Goal: Transaction & Acquisition: Purchase product/service

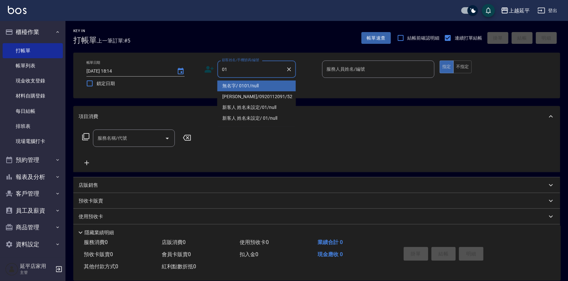
drag, startPoint x: 263, startPoint y: 87, endPoint x: 266, endPoint y: 84, distance: 4.9
click at [263, 87] on li "無名字/ 0101/null" at bounding box center [256, 86] width 79 height 11
type input "無名字/ 0101/null"
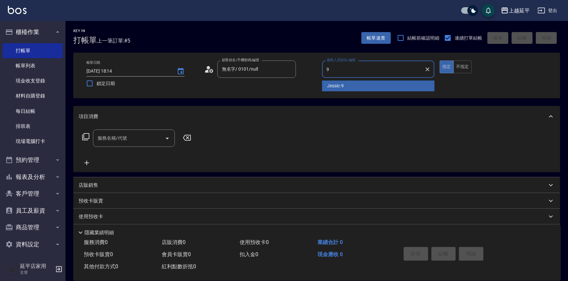
click at [351, 87] on div "Jessic -9" at bounding box center [378, 86] width 113 height 11
type input "Jessic-9"
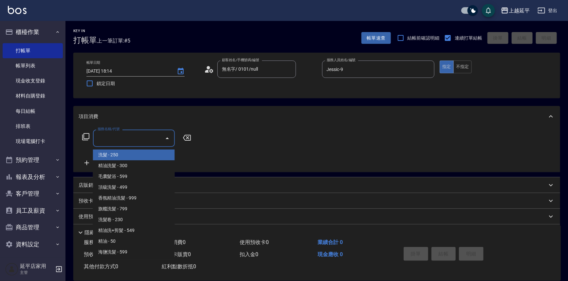
click at [152, 135] on input "服務名稱/代號" at bounding box center [129, 138] width 66 height 11
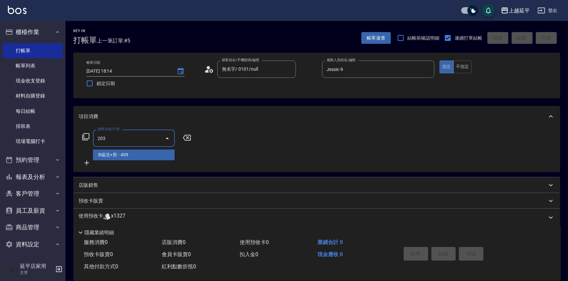
click at [168, 155] on span "B級洗+剪 - 499" at bounding box center [134, 155] width 82 height 11
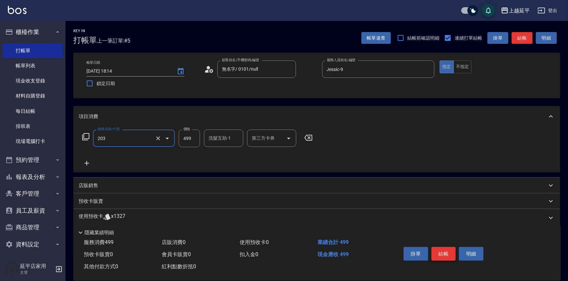
type input "B級洗+剪(203)"
click at [443, 252] on button "結帳" at bounding box center [444, 254] width 25 height 14
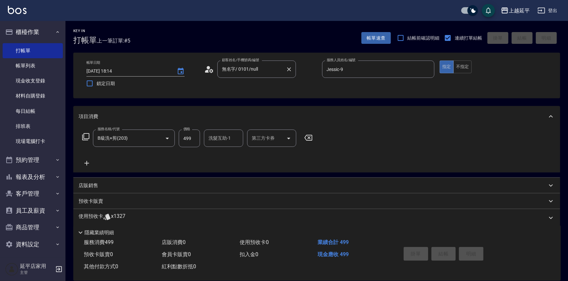
type input "[DATE] 18:15"
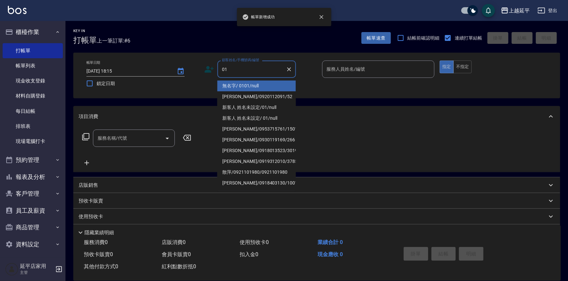
click at [255, 87] on li "無名字/ 0101/null" at bounding box center [256, 86] width 79 height 11
type input "無名字/ 0101/null"
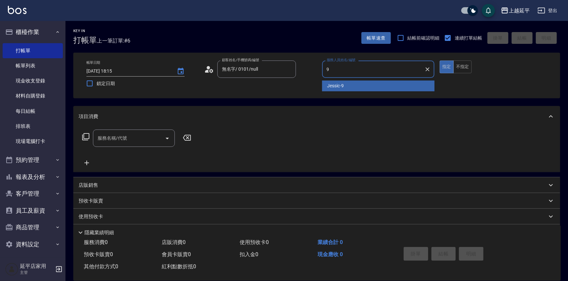
click at [329, 86] on span "Jessic -9" at bounding box center [335, 86] width 17 height 7
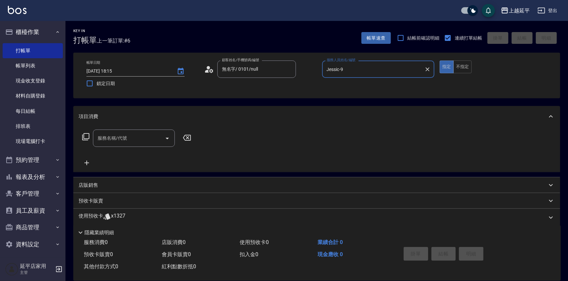
type input "Jessic-9"
click at [144, 138] on input "服務名稱/代號" at bounding box center [129, 138] width 66 height 11
click at [164, 154] on span "B級洗+剪 - 499" at bounding box center [134, 155] width 82 height 11
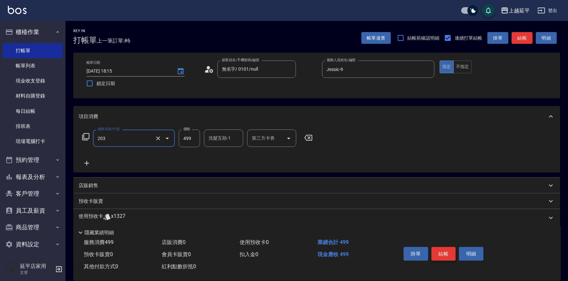
type input "B級洗+剪(203)"
click at [445, 249] on button "結帳" at bounding box center [444, 254] width 25 height 14
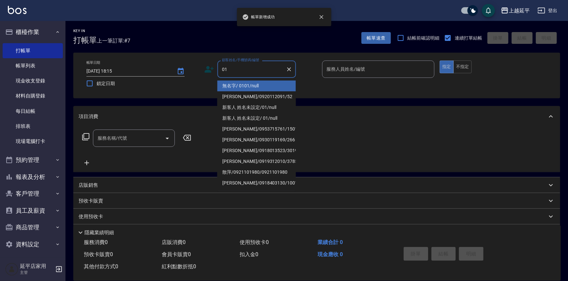
click at [246, 88] on li "無名字/ 0101/null" at bounding box center [256, 86] width 79 height 11
type input "無名字/ 0101/null"
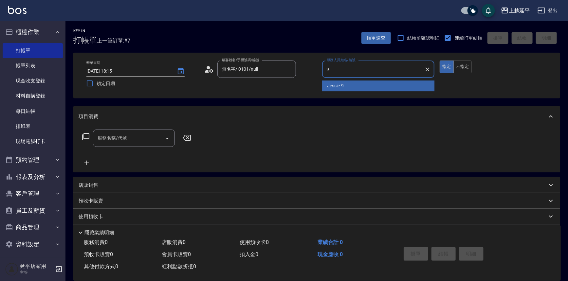
click at [327, 85] on div "Jessic -9" at bounding box center [378, 86] width 113 height 11
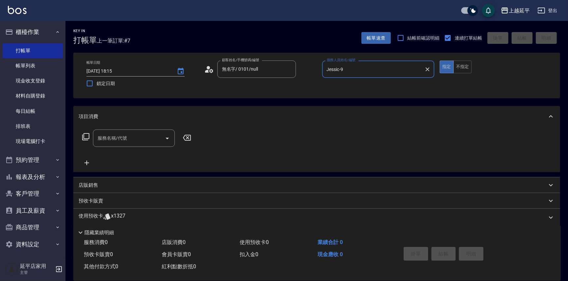
type input "Jessic-9"
click at [136, 138] on input "服務名稱/代號" at bounding box center [129, 138] width 66 height 11
click at [158, 155] on span "B級單剪 - 399" at bounding box center [134, 155] width 82 height 11
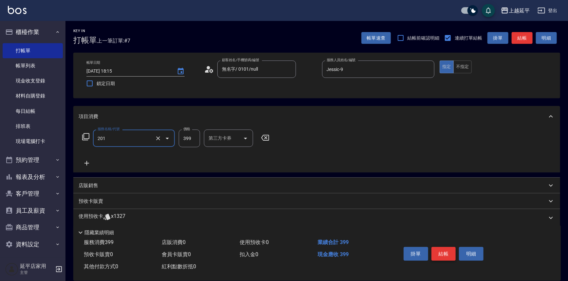
type input "B級單剪(201)"
click at [441, 249] on button "結帳" at bounding box center [444, 254] width 25 height 14
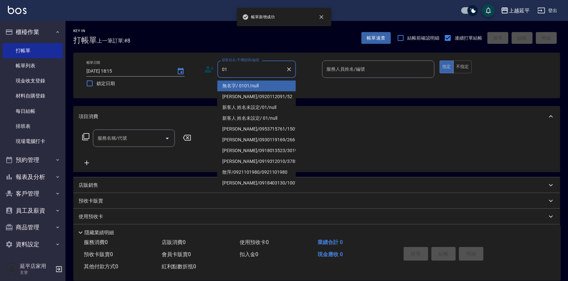
click at [240, 83] on li "無名字/ 0101/null" at bounding box center [256, 86] width 79 height 11
type input "無名字/ 0101/null"
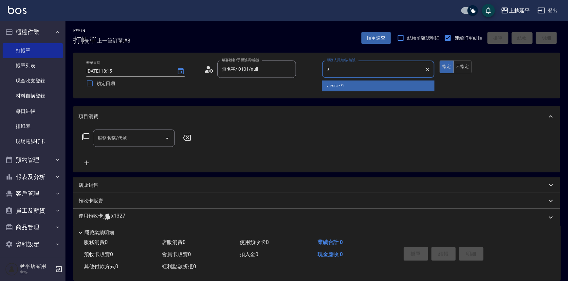
click at [329, 87] on span "Jessic -9" at bounding box center [335, 86] width 17 height 7
click at [136, 144] on div "服務名稱/代號" at bounding box center [134, 138] width 82 height 17
type input "Jessic-9"
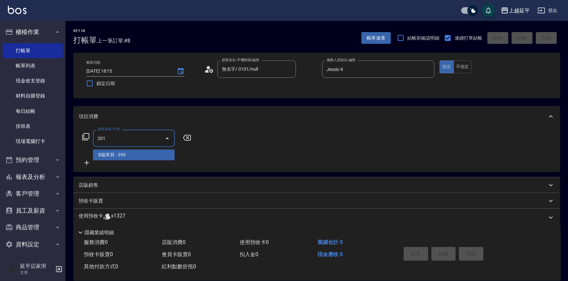
click at [144, 157] on span "B級單剪 - 399" at bounding box center [134, 155] width 82 height 11
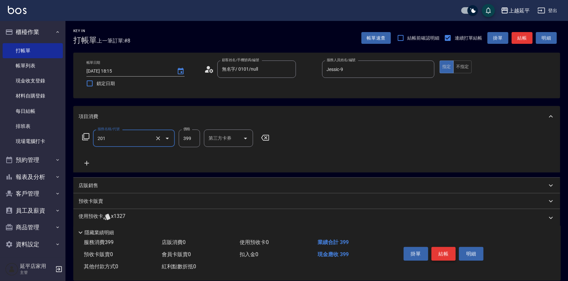
type input "B級單剪(201)"
click at [437, 253] on button "結帳" at bounding box center [444, 254] width 25 height 14
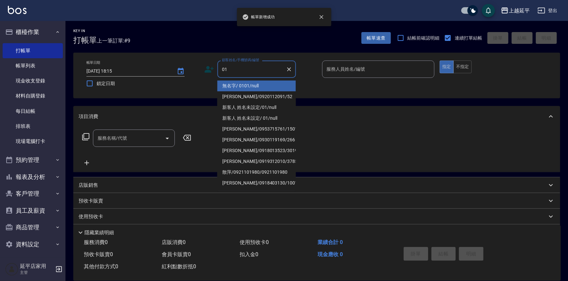
click at [249, 84] on li "無名字/ 0101/null" at bounding box center [256, 86] width 79 height 11
type input "無名字/ 0101/null"
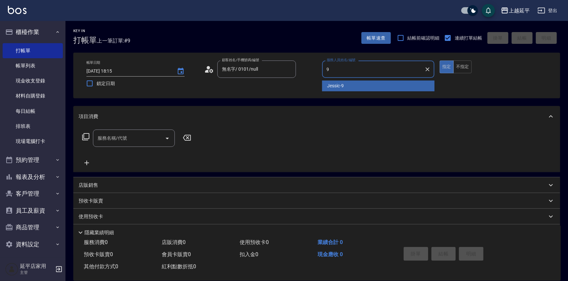
click at [326, 83] on div "Jessic -9" at bounding box center [378, 86] width 113 height 11
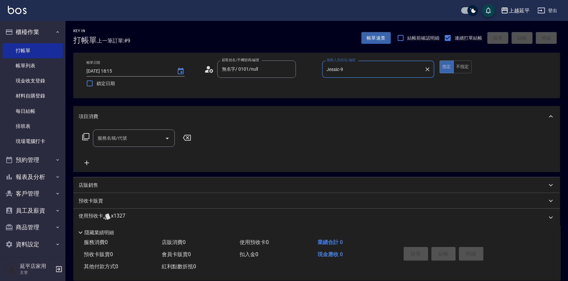
type input "Jessic-9"
click at [140, 139] on input "服務名稱/代號" at bounding box center [129, 138] width 66 height 11
click at [154, 156] on span "B級洗+剪 - 499" at bounding box center [134, 155] width 82 height 11
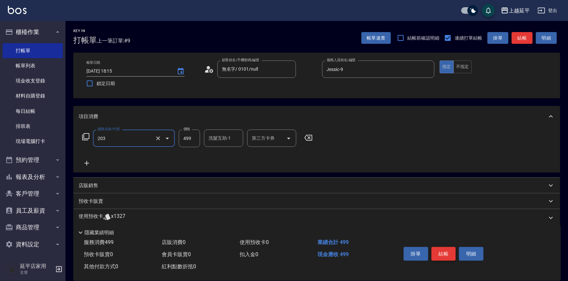
type input "B級洗+剪(203)"
click at [440, 252] on button "結帳" at bounding box center [444, 254] width 25 height 14
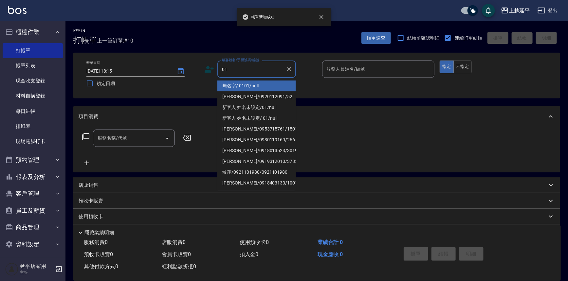
click at [248, 87] on li "無名字/ 0101/null" at bounding box center [256, 86] width 79 height 11
type input "無名字/ 0101/null"
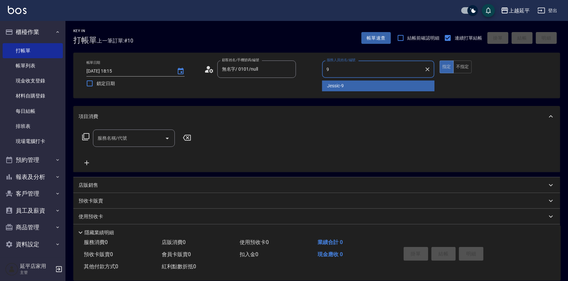
click at [328, 86] on span "Jessic -9" at bounding box center [335, 86] width 17 height 7
type input "Jessic-9"
click at [154, 138] on input "服務名稱/代號" at bounding box center [129, 138] width 66 height 11
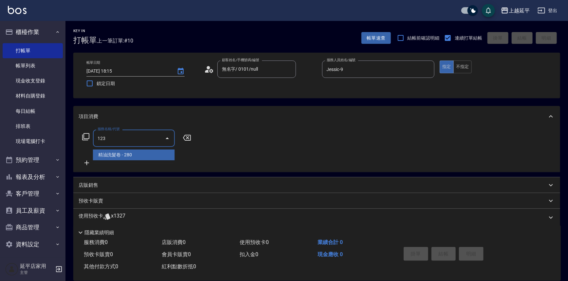
click at [160, 158] on span "精油洗髮卷 - 280" at bounding box center [134, 155] width 82 height 11
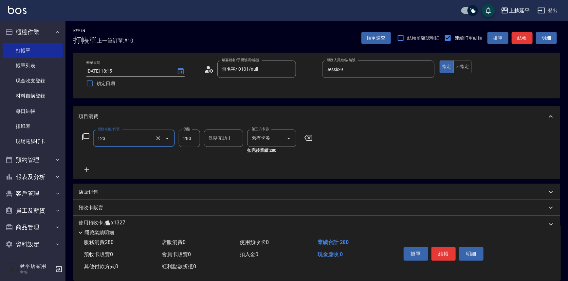
click at [212, 130] on div "洗髮互助-1" at bounding box center [223, 138] width 39 height 17
type input "精油洗髮卷(123)"
click at [227, 156] on span "[PERSON_NAME]-34" at bounding box center [219, 155] width 20 height 7
type input "[PERSON_NAME]-34"
click at [437, 253] on button "結帳" at bounding box center [444, 254] width 25 height 14
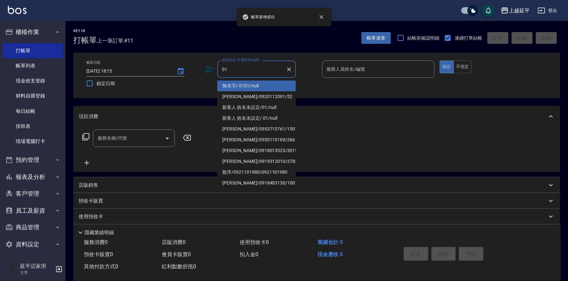
click at [244, 83] on li "無名字/ 0101/null" at bounding box center [256, 86] width 79 height 11
type input "無名字/ 0101/null"
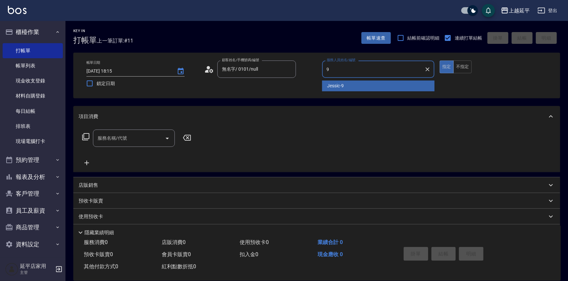
click at [340, 87] on span "Jessic -9" at bounding box center [335, 86] width 17 height 7
type input "Jessic-9"
click at [136, 136] on input "服務名稱/代號" at bounding box center [129, 138] width 66 height 11
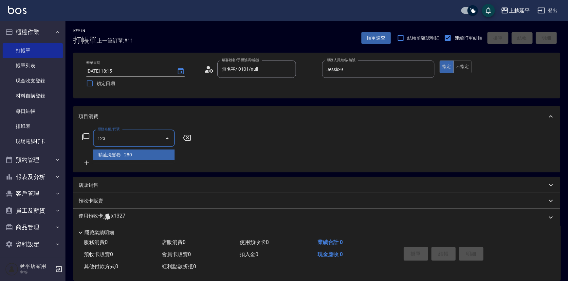
click at [151, 156] on span "精油洗髮卷 - 280" at bounding box center [134, 155] width 82 height 11
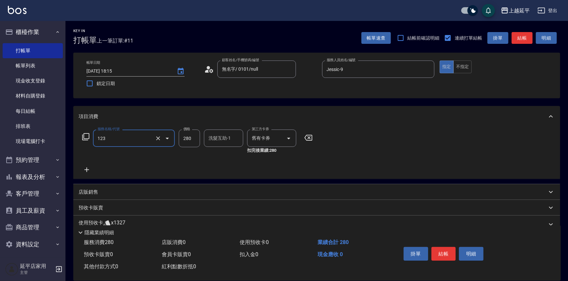
type input "精油洗髮卷(123)"
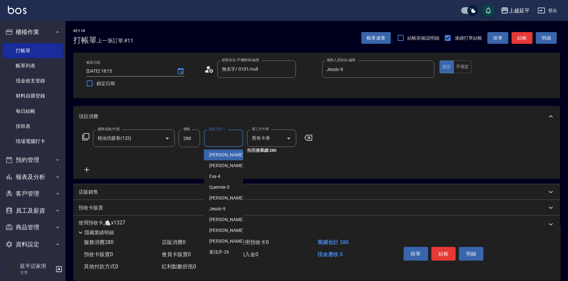
click at [214, 138] on div "洗髮互助-1 洗髮互助-1" at bounding box center [223, 138] width 39 height 17
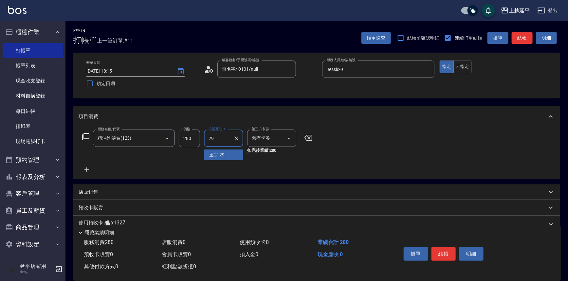
drag, startPoint x: 225, startPoint y: 154, endPoint x: 236, endPoint y: 156, distance: 11.0
click at [225, 154] on div "丞宗 -29" at bounding box center [223, 155] width 39 height 11
type input "丞宗-29"
click at [449, 254] on button "結帳" at bounding box center [444, 254] width 25 height 14
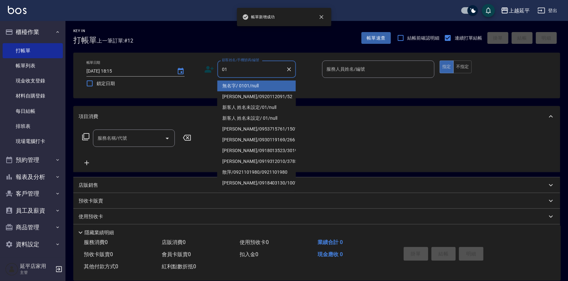
click at [255, 85] on li "無名字/ 0101/null" at bounding box center [256, 86] width 79 height 11
type input "無名字/ 0101/null"
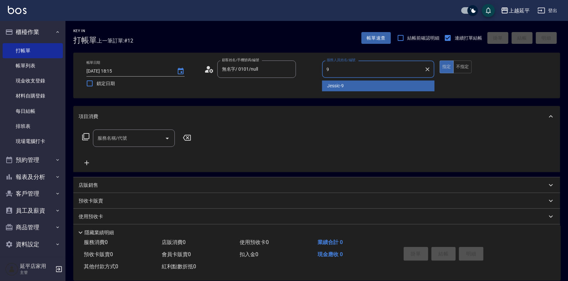
click at [347, 86] on div "Jessic -9" at bounding box center [378, 86] width 113 height 11
type input "Jessic-9"
click at [139, 138] on input "服務名稱/代號" at bounding box center [129, 138] width 66 height 11
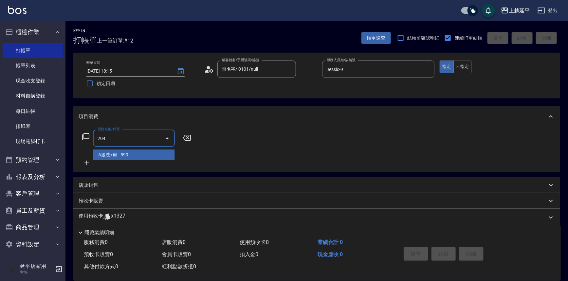
click at [144, 153] on span "A級洗+剪 - 599" at bounding box center [134, 155] width 82 height 11
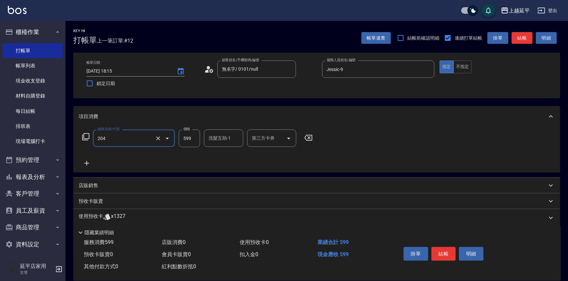
type input "A級洗+剪(204)"
click at [219, 140] on input "洗髮互助-1" at bounding box center [223, 138] width 33 height 11
click at [224, 154] on span "[PERSON_NAME]-34" at bounding box center [219, 155] width 20 height 7
type input "[PERSON_NAME]-34"
click at [436, 252] on button "結帳" at bounding box center [444, 254] width 25 height 14
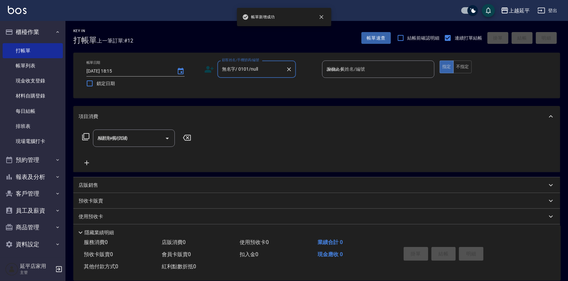
type input "[DATE] 18:16"
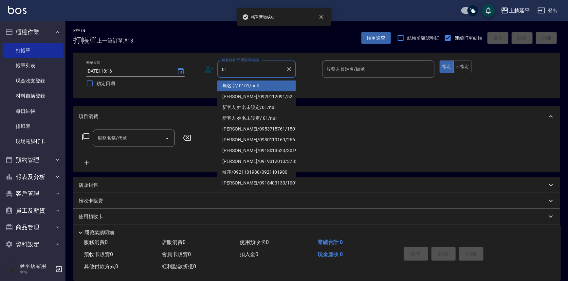
click at [243, 84] on li "無名字/ 0101/null" at bounding box center [256, 86] width 79 height 11
type input "無名字/ 0101/null"
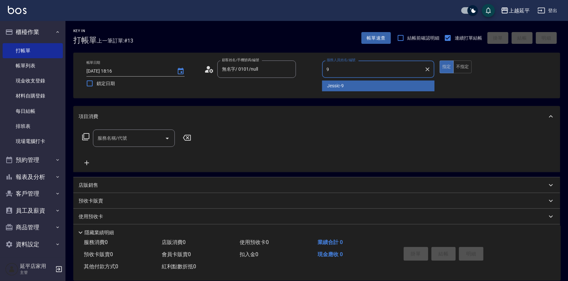
click at [337, 82] on div "Jessic -9" at bounding box center [378, 86] width 113 height 11
type input "Jessic-9"
click at [141, 138] on input "服務名稱/代號" at bounding box center [129, 138] width 66 height 11
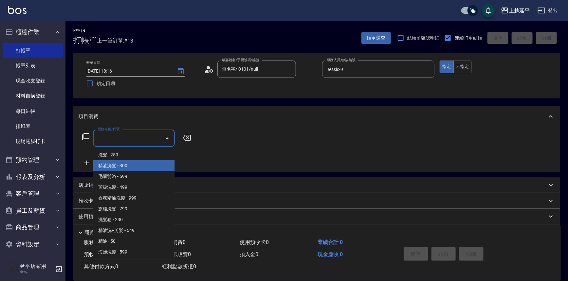
click at [141, 167] on span "精油洗髮 - 300" at bounding box center [134, 165] width 82 height 11
type input "精油洗髮(102)"
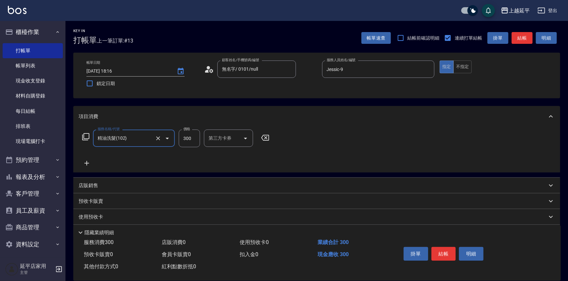
click at [197, 137] on input "300" at bounding box center [189, 139] width 21 height 18
type input "900"
click at [216, 143] on input "洗髮互助-1" at bounding box center [223, 138] width 33 height 11
click at [223, 153] on span "[PERSON_NAME]-34" at bounding box center [219, 155] width 20 height 7
type input "[PERSON_NAME]-34"
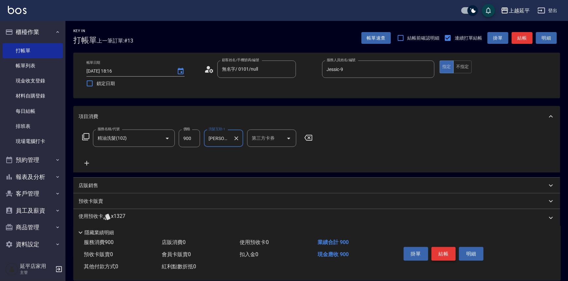
click at [443, 251] on button "結帳" at bounding box center [444, 254] width 25 height 14
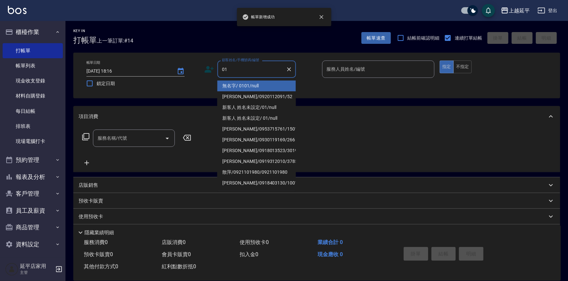
click at [242, 84] on li "無名字/ 0101/null" at bounding box center [256, 86] width 79 height 11
type input "無名字/ 0101/null"
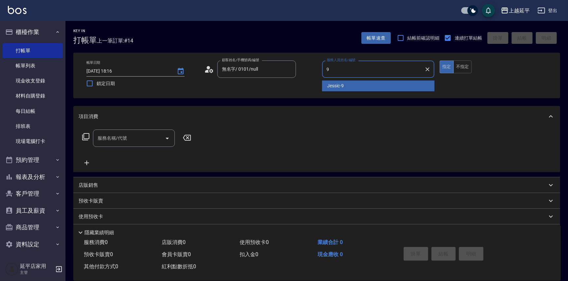
click at [336, 84] on span "Jessic -9" at bounding box center [335, 86] width 17 height 7
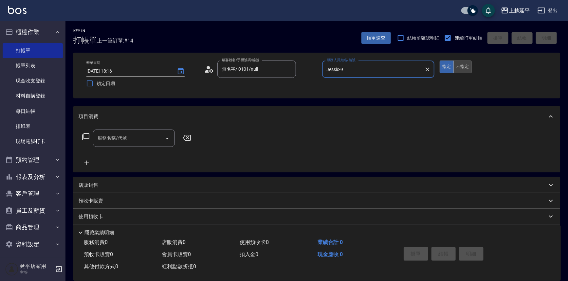
type input "Jessic-9"
click at [462, 69] on button "不指定" at bounding box center [463, 67] width 18 height 13
click at [147, 134] on input "服務名稱/代號" at bounding box center [129, 138] width 66 height 11
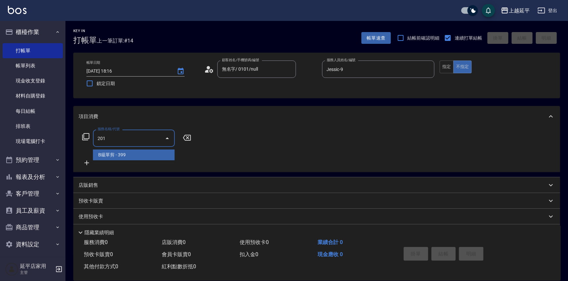
click at [157, 153] on span "B級單剪 - 399" at bounding box center [134, 155] width 82 height 11
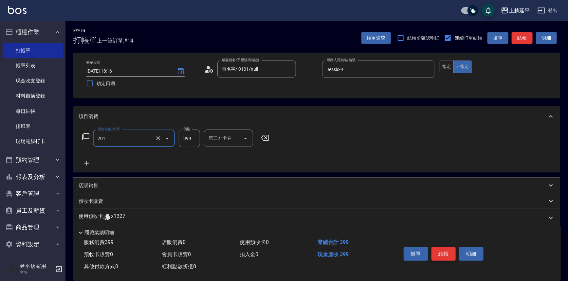
type input "B級單剪(201)"
click at [441, 251] on button "結帳" at bounding box center [444, 254] width 25 height 14
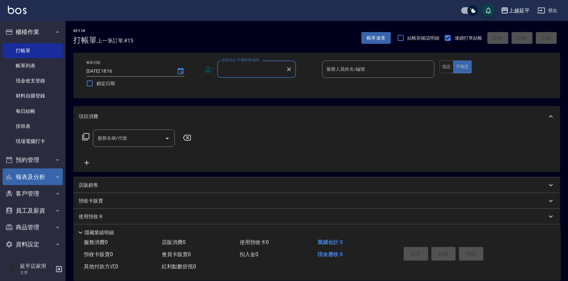
click at [34, 175] on button "報表及分析" at bounding box center [33, 177] width 60 height 17
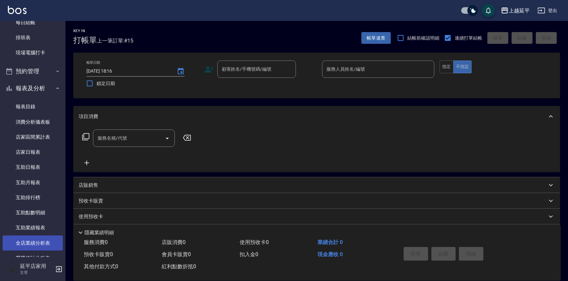
scroll to position [119, 0]
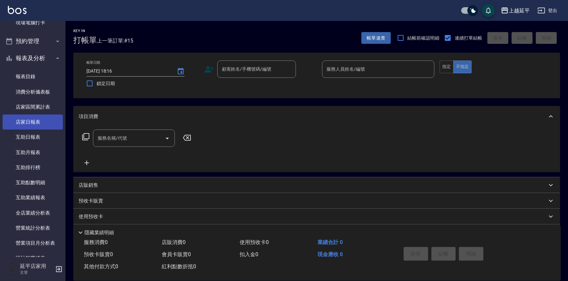
click at [40, 121] on link "店家日報表" at bounding box center [33, 122] width 60 height 15
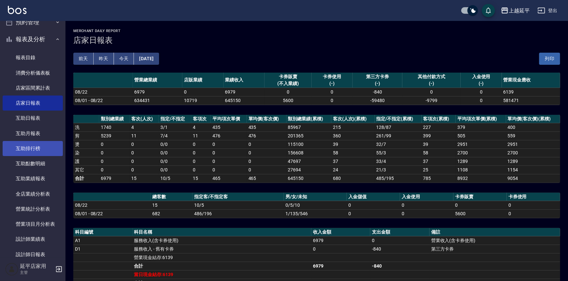
scroll to position [149, 0]
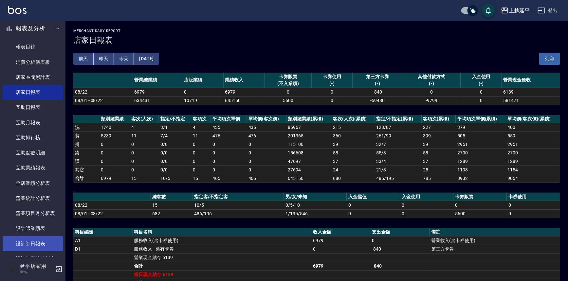
click at [49, 243] on link "設計師日報表" at bounding box center [33, 243] width 60 height 15
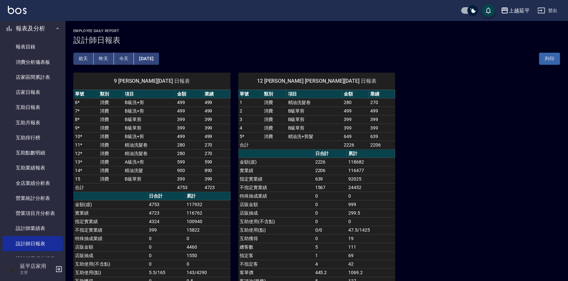
click at [99, 59] on button "昨天" at bounding box center [104, 59] width 20 height 12
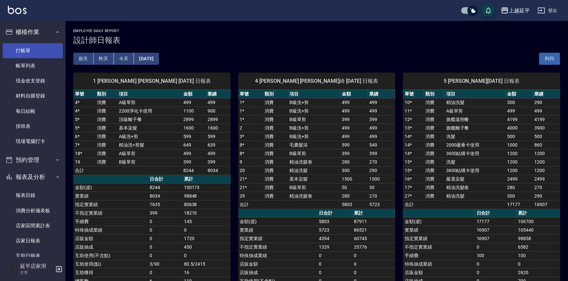
click at [31, 48] on link "打帳單" at bounding box center [33, 50] width 60 height 15
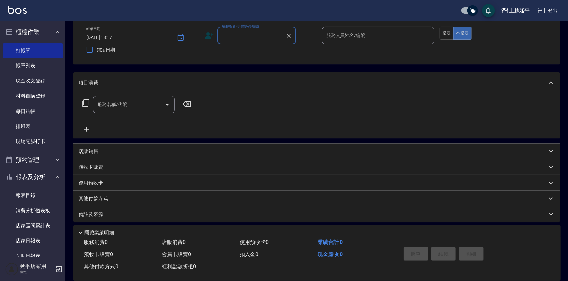
scroll to position [36, 0]
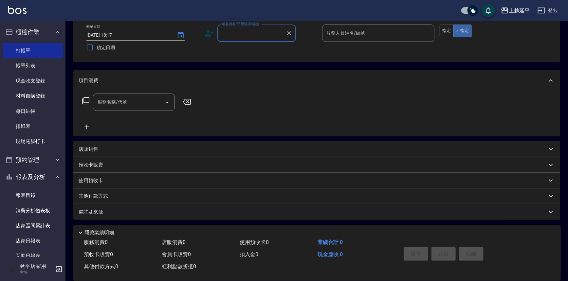
click at [239, 30] on input "顧客姓名/手機號碼/編號" at bounding box center [251, 33] width 63 height 11
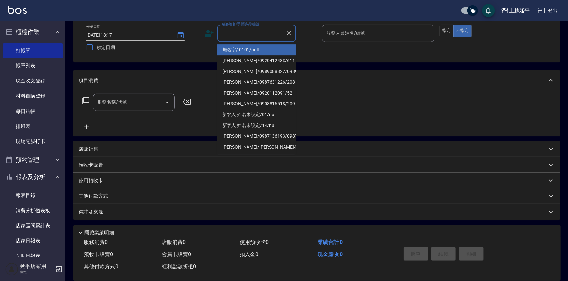
click at [255, 47] on li "無名字/ 0101/null" at bounding box center [256, 50] width 79 height 11
type input "無名字/ 0101/null"
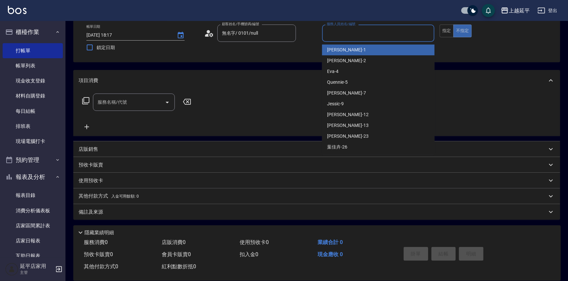
click at [348, 36] on input "服務人員姓名/編號" at bounding box center [378, 33] width 107 height 11
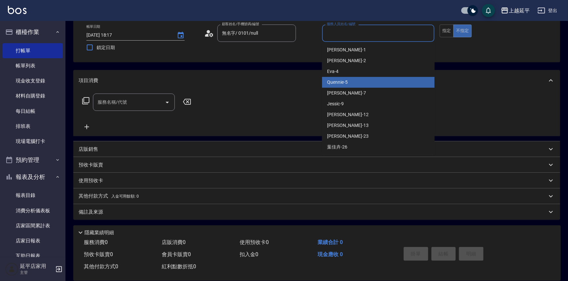
click at [367, 83] on div "Quennie -5" at bounding box center [378, 82] width 113 height 11
type input "Quennie-5"
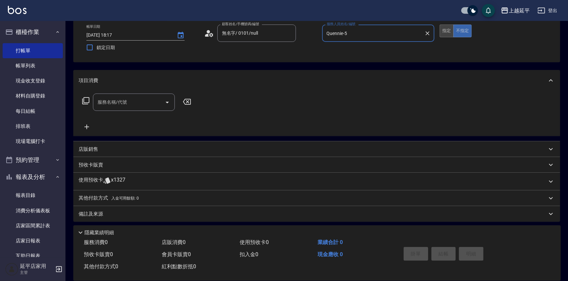
click at [446, 29] on button "指定" at bounding box center [447, 31] width 14 height 13
click at [85, 99] on icon at bounding box center [86, 101] width 8 height 8
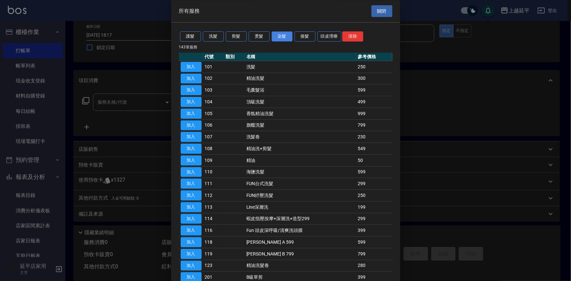
click at [283, 36] on button "染髮" at bounding box center [282, 37] width 21 height 10
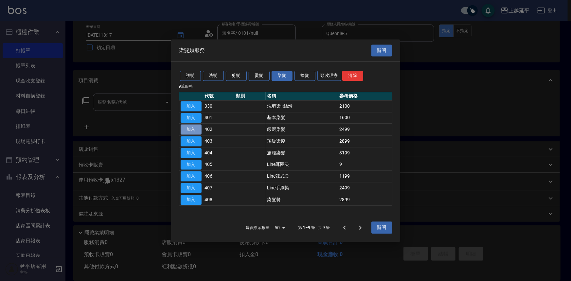
click at [192, 126] on button "加入" at bounding box center [191, 130] width 21 height 10
type input "嚴選染髮(402)"
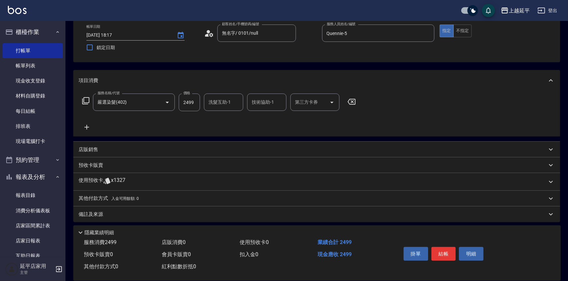
click at [189, 102] on input "2499" at bounding box center [189, 103] width 21 height 18
type input "2500"
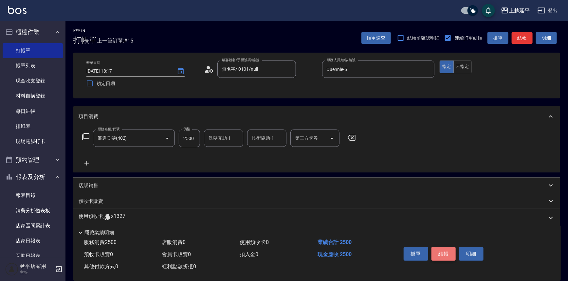
click at [442, 253] on button "結帳" at bounding box center [444, 254] width 25 height 14
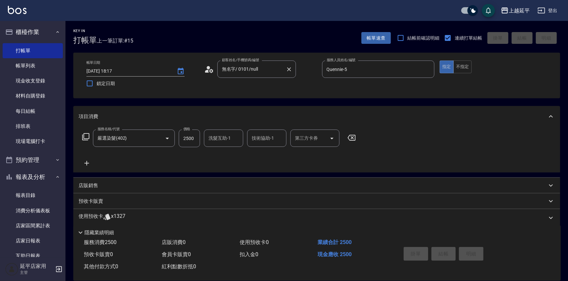
type input "[DATE] 18:39"
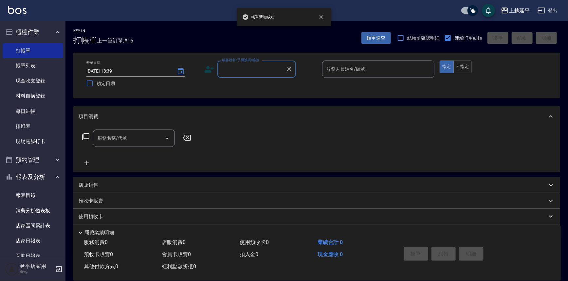
click at [266, 71] on input "顧客姓名/手機號碼/編號" at bounding box center [251, 69] width 63 height 11
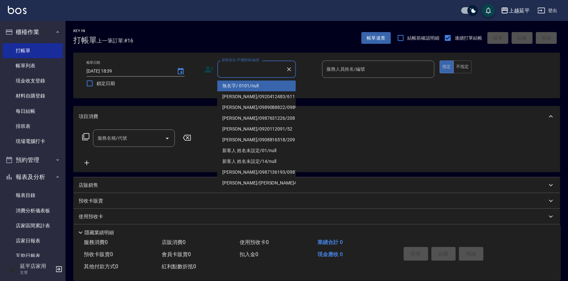
click at [271, 83] on li "無名字/ 0101/null" at bounding box center [256, 86] width 79 height 11
type input "無名字/ 0101/null"
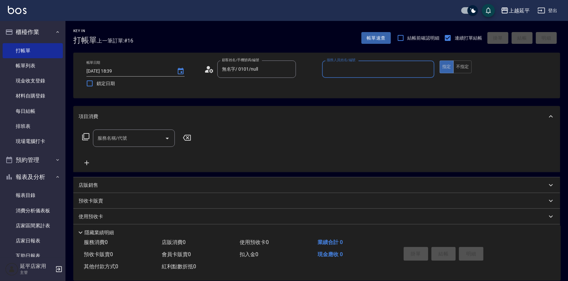
click at [345, 67] on input "服務人員姓名/編號" at bounding box center [378, 69] width 107 height 11
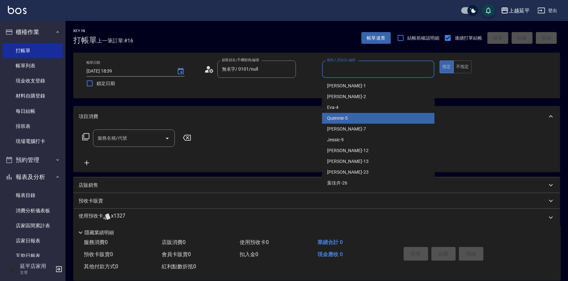
click at [381, 121] on div "Quennie -5" at bounding box center [378, 118] width 113 height 11
type input "Quennie-5"
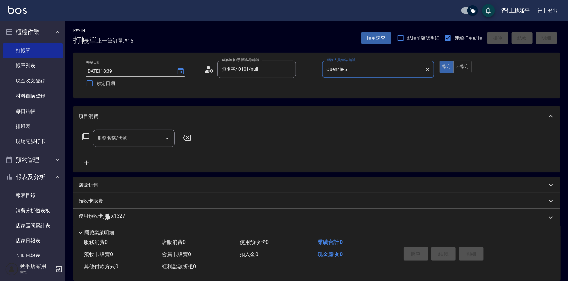
click at [85, 137] on icon at bounding box center [86, 137] width 8 height 8
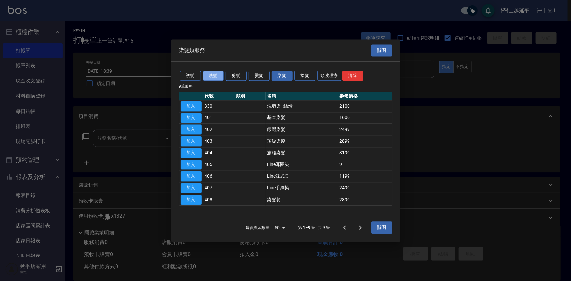
click at [217, 77] on button "洗髮" at bounding box center [213, 76] width 21 height 10
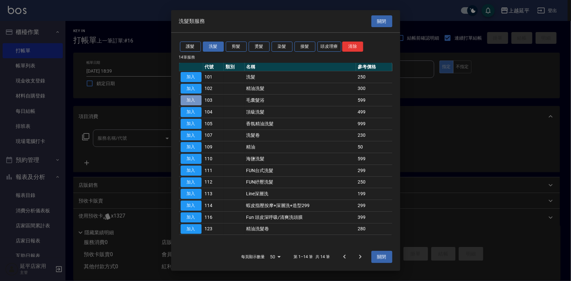
click at [196, 98] on button "加入" at bounding box center [191, 100] width 21 height 10
type input "毛囊髮浴(103)"
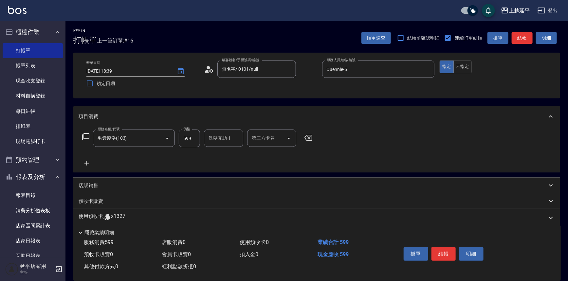
click at [190, 140] on input "599" at bounding box center [189, 139] width 21 height 18
type input "600"
type input "丞宗-29"
click at [448, 249] on button "結帳" at bounding box center [444, 254] width 25 height 14
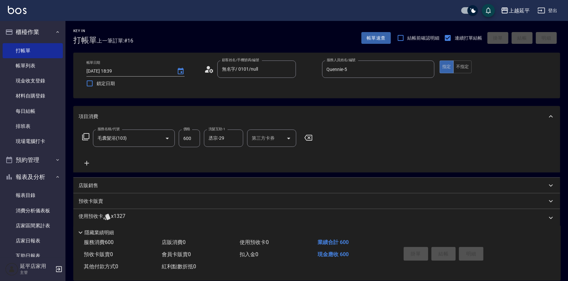
type input "[DATE] 18:40"
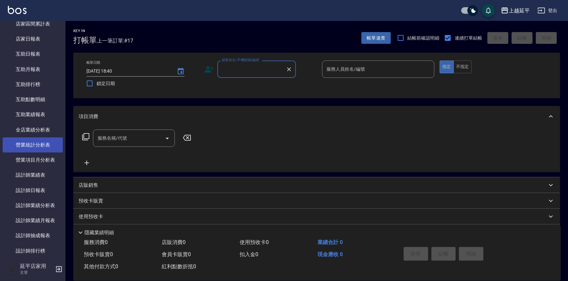
scroll to position [238, 0]
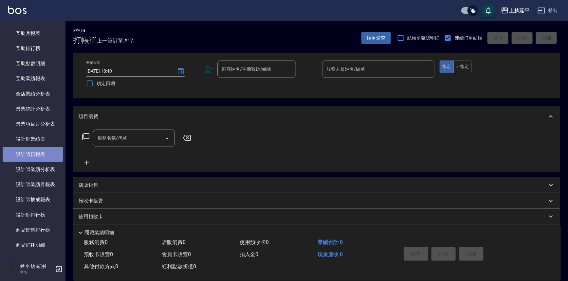
click at [46, 157] on link "設計師日報表" at bounding box center [33, 154] width 60 height 15
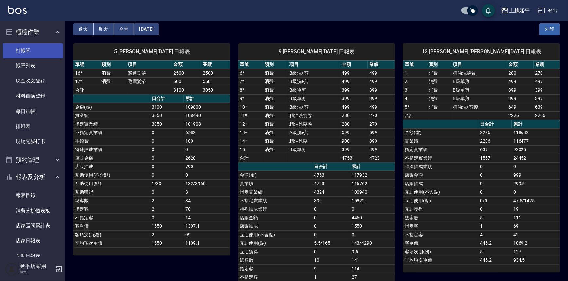
click at [29, 54] on link "打帳單" at bounding box center [33, 50] width 60 height 15
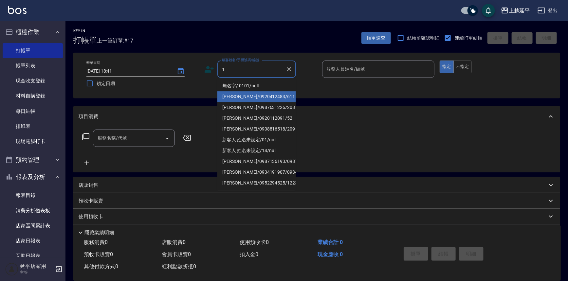
click at [265, 92] on li "[PERSON_NAME]/0920412483/611" at bounding box center [256, 96] width 79 height 11
type input "[PERSON_NAME]/0920412483/611"
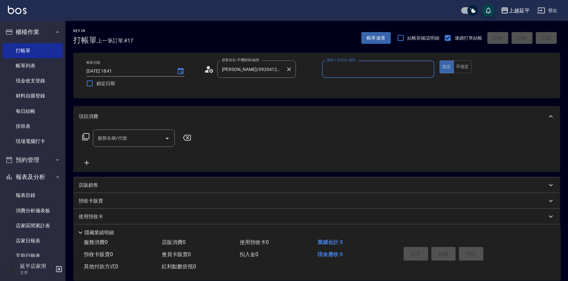
type input "Jessic-9"
click at [264, 75] on input "[PERSON_NAME]/0920412483/611" at bounding box center [251, 69] width 63 height 11
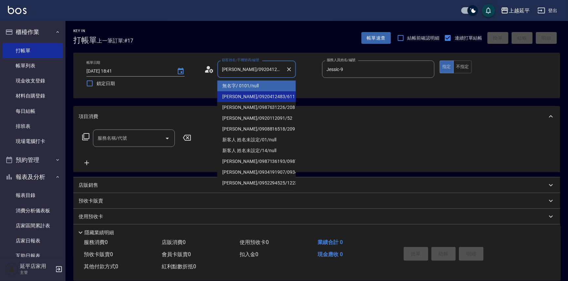
click at [262, 87] on li "無名字/ 0101/null" at bounding box center [256, 86] width 79 height 11
type input "無名字/ 0101/null"
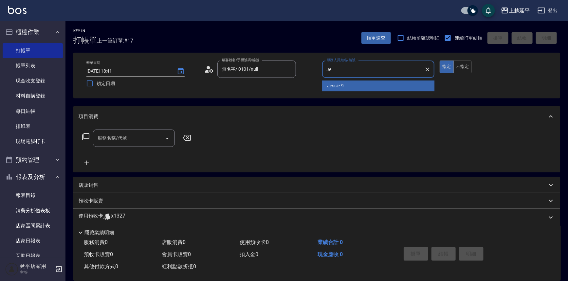
type input "J"
click at [361, 85] on div "[PERSON_NAME]-1" at bounding box center [378, 86] width 113 height 11
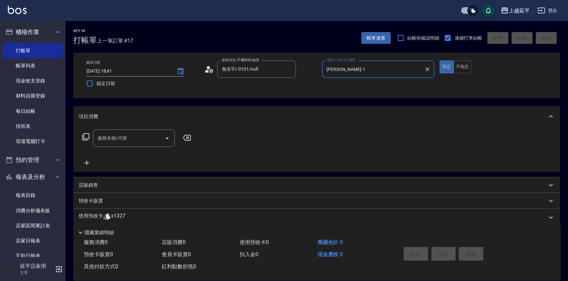
type input "[PERSON_NAME]-1"
click at [85, 139] on icon at bounding box center [85, 136] width 7 height 7
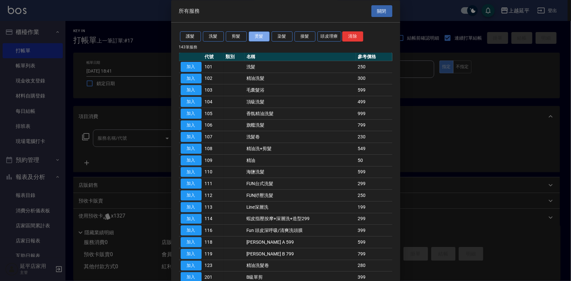
click at [261, 36] on button "燙髮" at bounding box center [259, 37] width 21 height 10
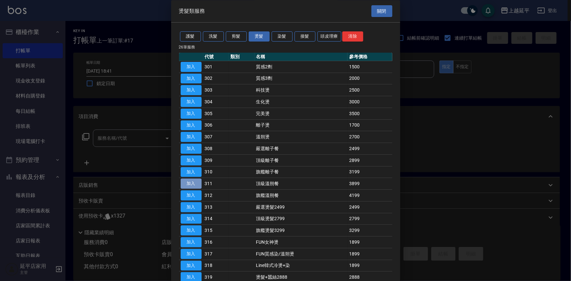
click at [189, 186] on button "加入" at bounding box center [191, 184] width 21 height 10
type input "頂級溫朔餐(311)"
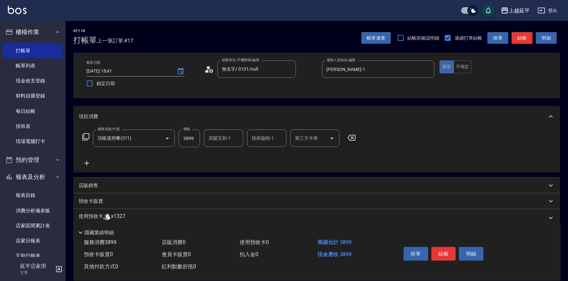
click at [230, 143] on input "洗髮互助-1" at bounding box center [223, 138] width 33 height 11
click at [230, 157] on div "[PERSON_NAME]-34" at bounding box center [223, 155] width 39 height 11
type input "[PERSON_NAME]-34"
click at [450, 253] on button "結帳" at bounding box center [444, 254] width 25 height 14
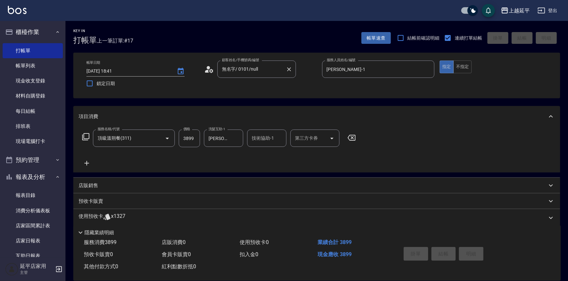
type input "[DATE] 18:47"
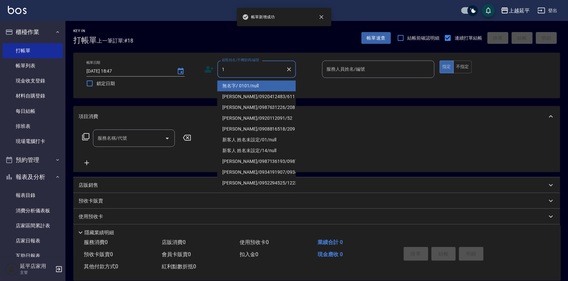
click at [233, 84] on li "無名字/ 0101/null" at bounding box center [256, 86] width 79 height 11
type input "無名字/ 0101/null"
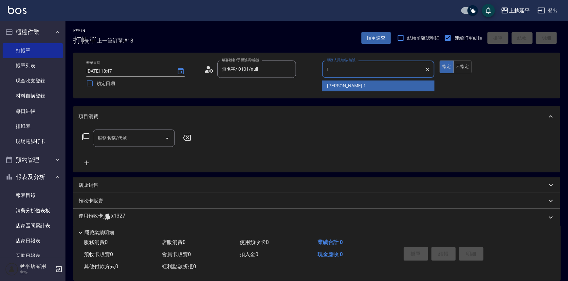
click at [347, 89] on div "[PERSON_NAME]-1" at bounding box center [378, 86] width 113 height 11
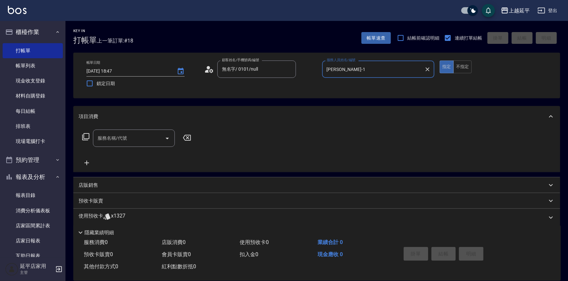
click at [171, 139] on button "Open" at bounding box center [167, 138] width 10 height 10
type input "[PERSON_NAME]-1"
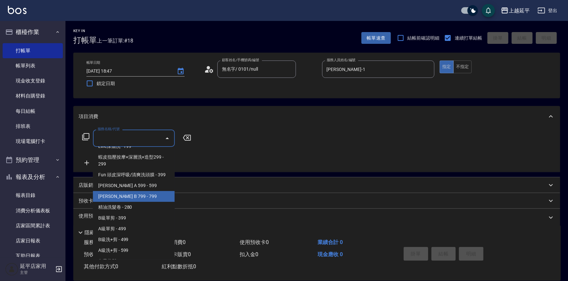
scroll to position [149, 0]
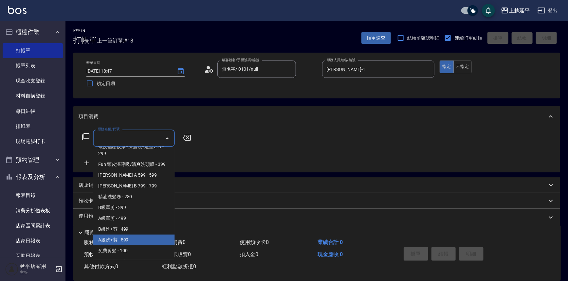
click at [124, 242] on span "A級洗+剪 - 599" at bounding box center [134, 240] width 82 height 11
type input "A級洗+剪(204)"
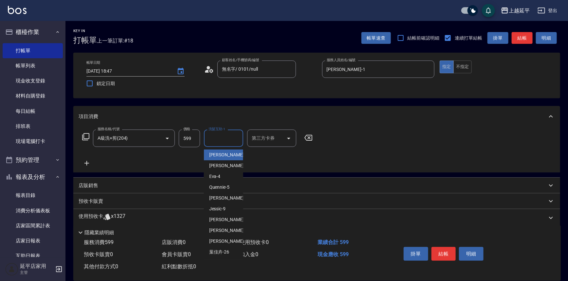
click at [222, 143] on input "洗髮互助-1" at bounding box center [223, 138] width 33 height 11
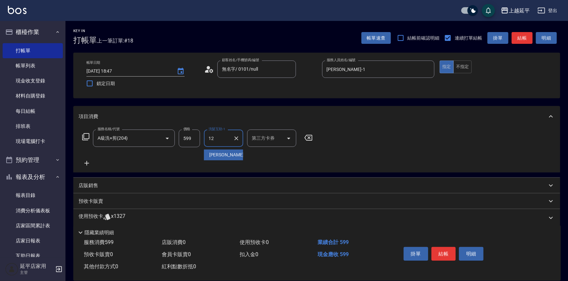
click at [216, 155] on span "[PERSON_NAME] -12" at bounding box center [229, 155] width 41 height 7
type input "[PERSON_NAME]-12"
click at [440, 254] on button "結帳" at bounding box center [444, 254] width 25 height 14
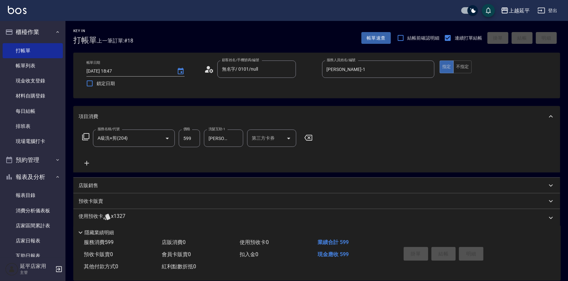
type input "[DATE] 18:48"
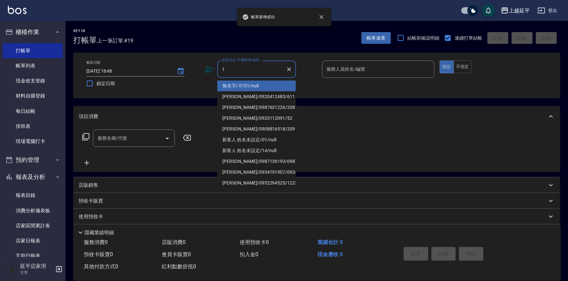
click at [258, 87] on li "無名字/ 0101/null" at bounding box center [256, 86] width 79 height 11
type input "無名字/ 0101/null"
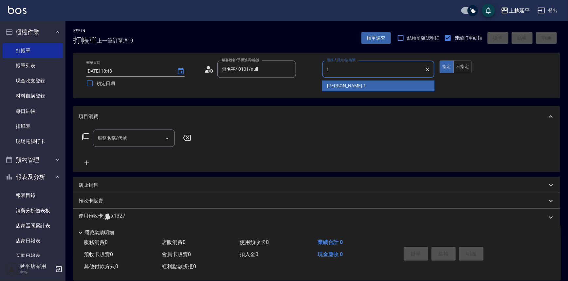
click at [328, 84] on span "[PERSON_NAME]-1" at bounding box center [346, 86] width 39 height 7
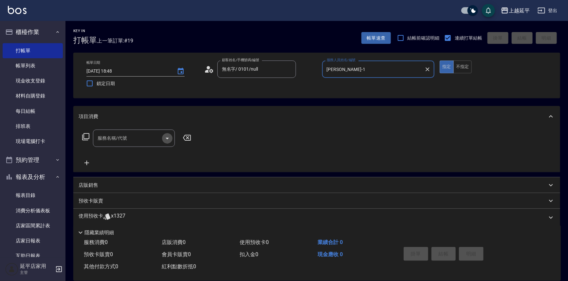
click at [168, 136] on icon "Open" at bounding box center [167, 139] width 8 height 8
type input "[PERSON_NAME]-1"
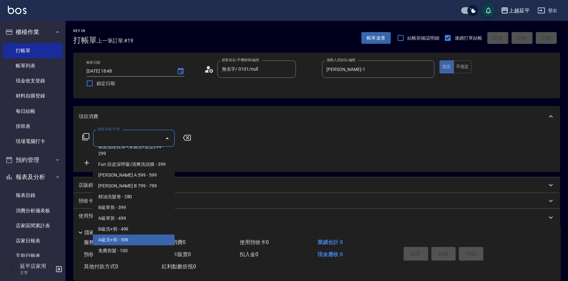
click at [137, 241] on span "A級洗+剪 - 599" at bounding box center [134, 240] width 82 height 11
type input "A級洗+剪(204)"
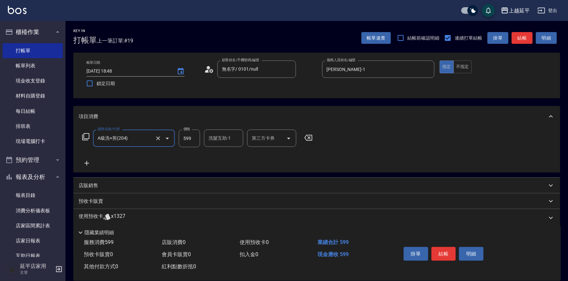
click at [226, 144] on div "洗髮互助-1" at bounding box center [223, 138] width 39 height 17
type input "2"
click at [224, 158] on span "[PERSON_NAME]-34" at bounding box center [219, 155] width 20 height 7
type input "[PERSON_NAME]-34"
click at [448, 255] on button "結帳" at bounding box center [444, 254] width 25 height 14
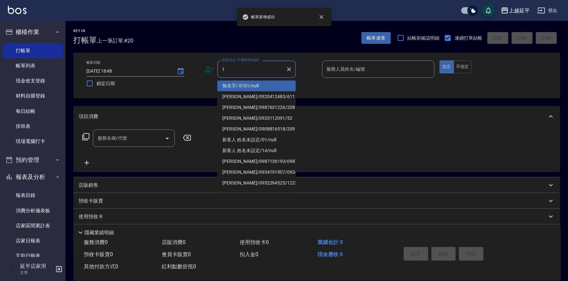
click at [232, 89] on li "無名字/ 0101/null" at bounding box center [256, 86] width 79 height 11
type input "無名字/ 0101/null"
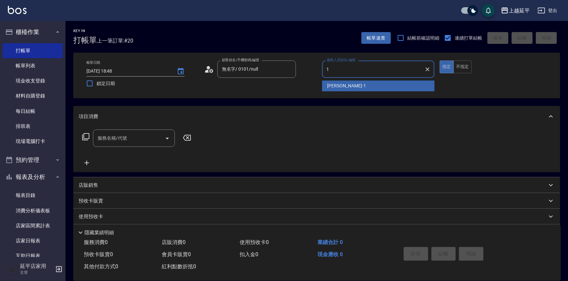
click at [332, 86] on span "[PERSON_NAME]-1" at bounding box center [346, 86] width 39 height 7
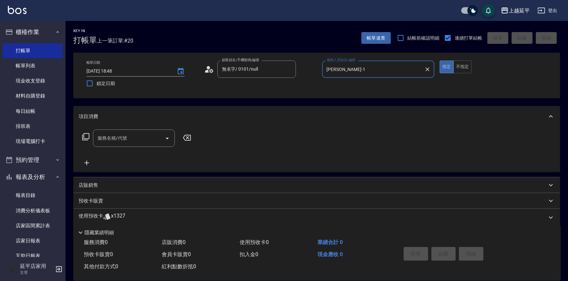
click at [167, 138] on icon "Open" at bounding box center [167, 139] width 3 height 2
type input "[PERSON_NAME]-1"
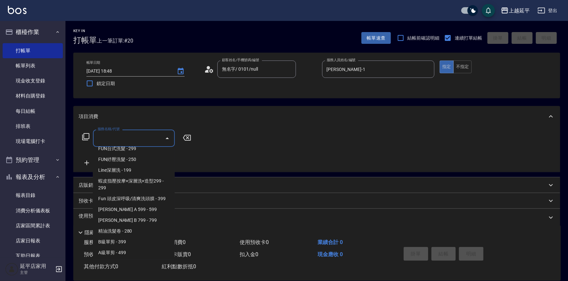
scroll to position [178, 0]
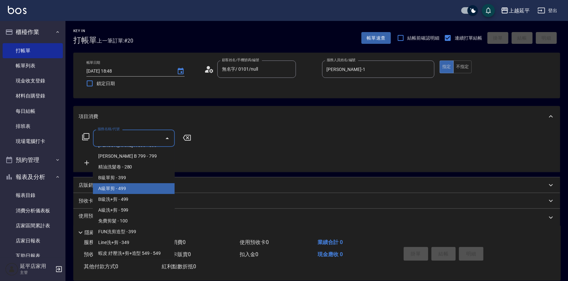
click at [123, 190] on span "A級單剪 - 499" at bounding box center [134, 188] width 82 height 11
type input "A級單剪(202)"
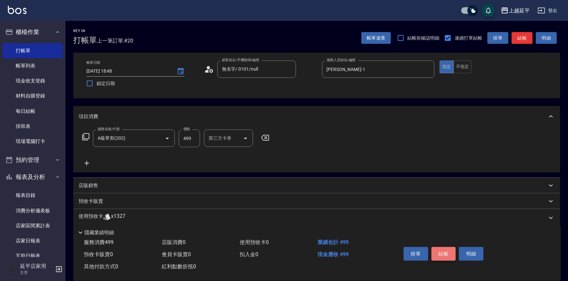
click at [450, 252] on button "結帳" at bounding box center [444, 254] width 25 height 14
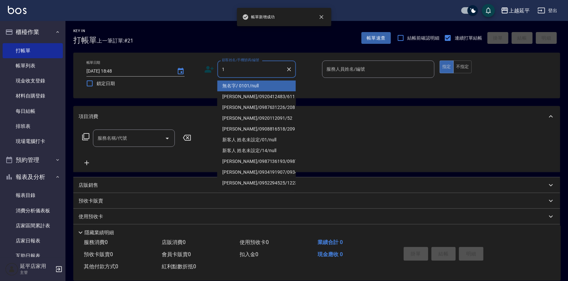
click at [253, 84] on li "無名字/ 0101/null" at bounding box center [256, 86] width 79 height 11
type input "無名字/ 0101/null"
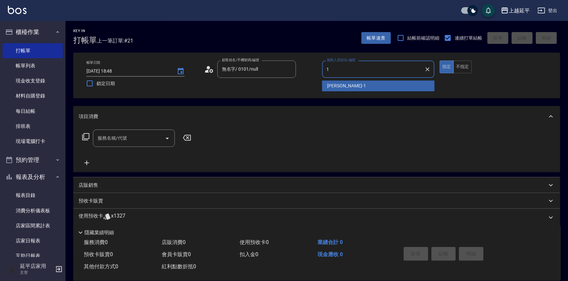
click at [336, 87] on span "[PERSON_NAME]-1" at bounding box center [346, 86] width 39 height 7
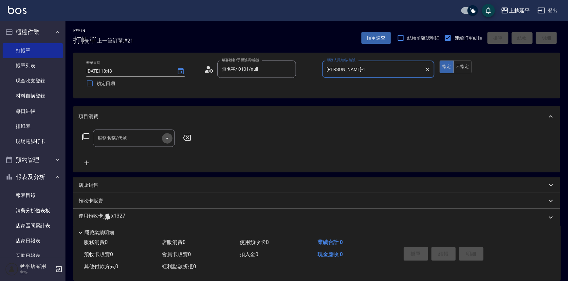
click at [168, 139] on icon "Open" at bounding box center [167, 139] width 8 height 8
type input "[PERSON_NAME]-1"
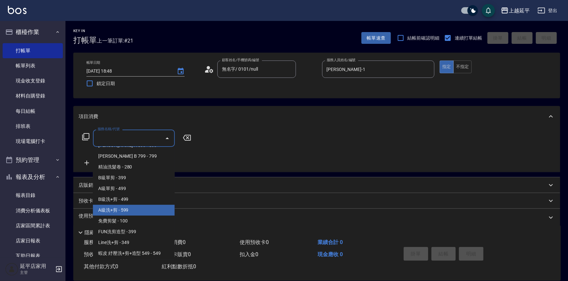
click at [127, 213] on span "A級洗+剪 - 599" at bounding box center [134, 210] width 82 height 11
type input "A級洗+剪(204)"
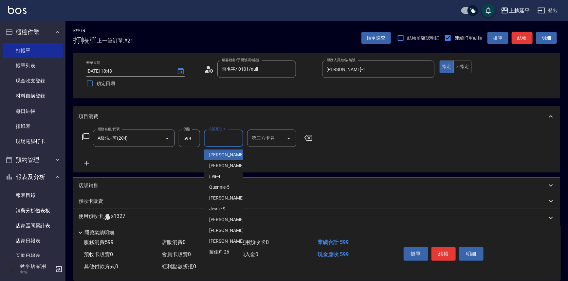
click at [212, 141] on input "洗髮互助-1" at bounding box center [223, 138] width 33 height 11
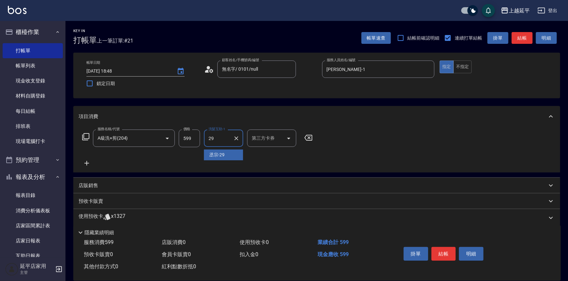
click at [236, 157] on div "丞宗 -29" at bounding box center [223, 155] width 39 height 11
type input "丞宗-29"
click at [447, 253] on button "結帳" at bounding box center [444, 254] width 25 height 14
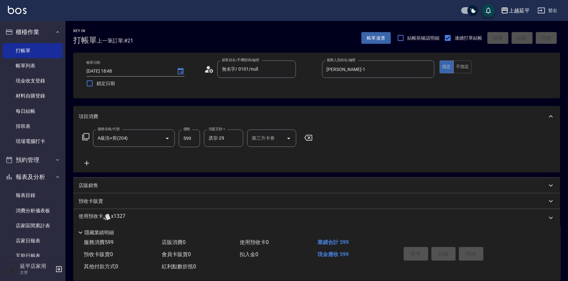
type input "[DATE] 18:49"
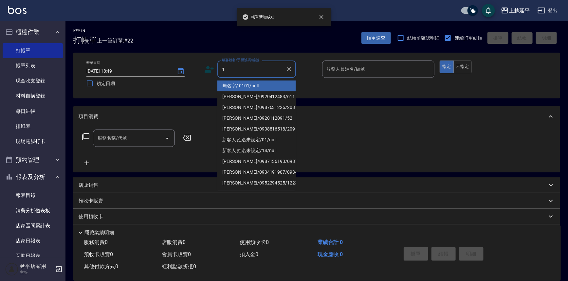
click at [241, 89] on li "無名字/ 0101/null" at bounding box center [256, 86] width 79 height 11
type input "無名字/ 0101/null"
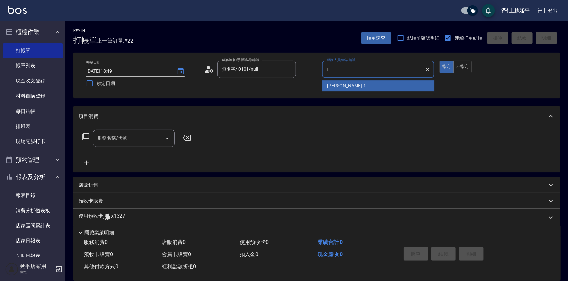
click at [333, 87] on span "[PERSON_NAME]-1" at bounding box center [346, 86] width 39 height 7
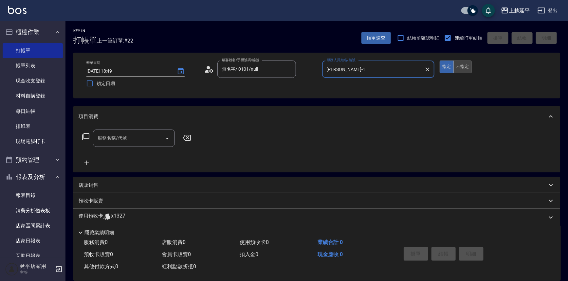
type input "[PERSON_NAME]-1"
click at [467, 69] on button "不指定" at bounding box center [463, 67] width 18 height 13
click at [166, 137] on icon "Open" at bounding box center [167, 139] width 8 height 8
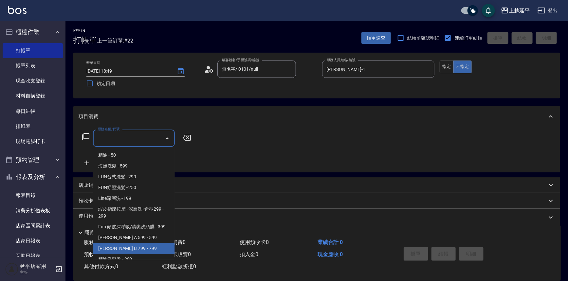
scroll to position [149, 0]
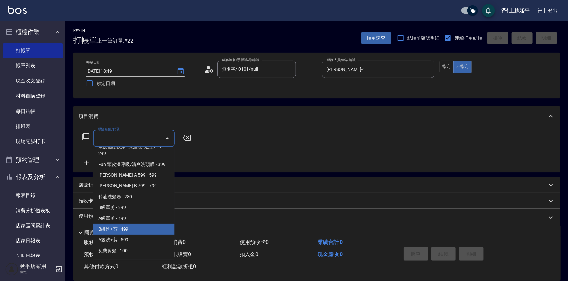
click at [115, 232] on span "B級洗+剪 - 499" at bounding box center [134, 229] width 82 height 11
type input "B級洗+剪(203)"
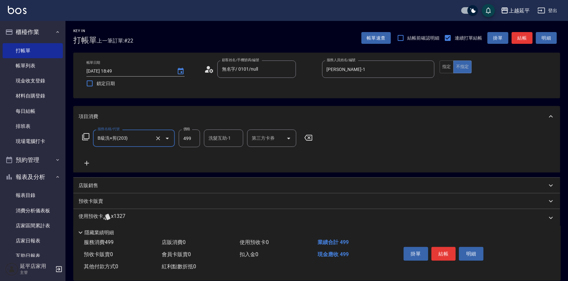
click at [229, 142] on input "洗髮互助-1" at bounding box center [223, 138] width 33 height 11
click at [227, 158] on span "[PERSON_NAME]-34" at bounding box center [219, 155] width 20 height 7
type input "[PERSON_NAME]-34"
click at [444, 254] on button "結帳" at bounding box center [444, 254] width 25 height 14
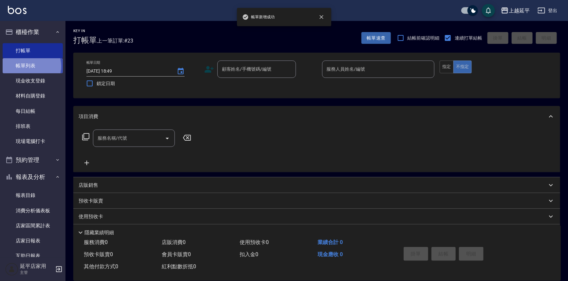
click at [29, 66] on link "帳單列表" at bounding box center [33, 65] width 60 height 15
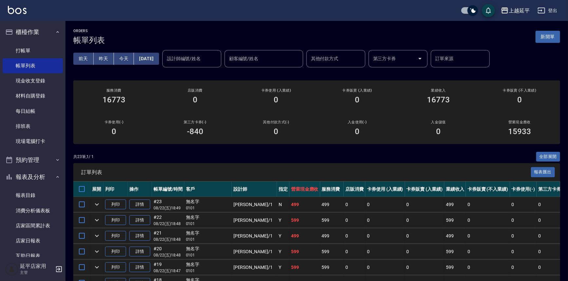
click at [194, 61] on input "設計師編號/姓名" at bounding box center [191, 58] width 53 height 11
click at [192, 72] on span "[PERSON_NAME]-1" at bounding box center [198, 75] width 39 height 7
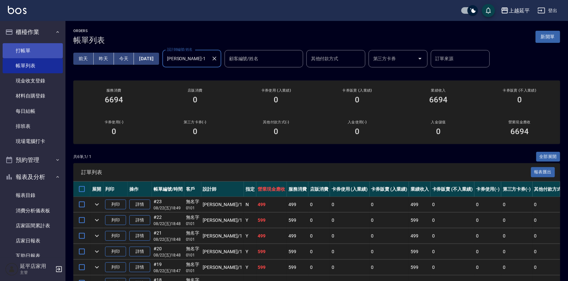
type input "[PERSON_NAME]-1"
click at [25, 50] on link "打帳單" at bounding box center [33, 50] width 60 height 15
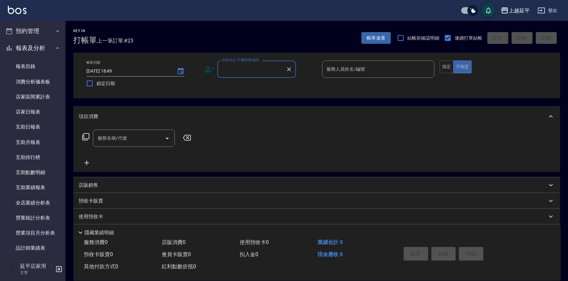
scroll to position [208, 0]
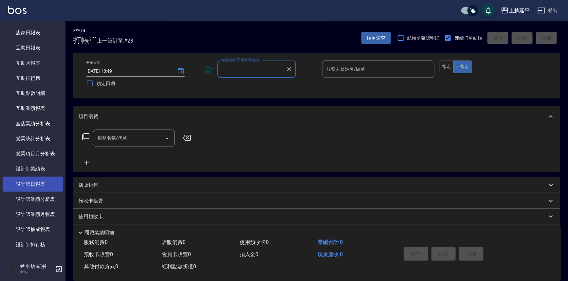
click at [30, 179] on link "設計師日報表" at bounding box center [33, 184] width 60 height 15
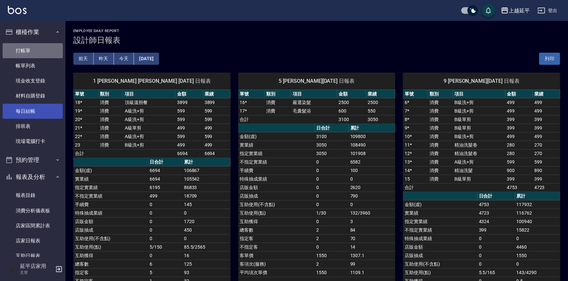
click at [36, 52] on link "打帳單" at bounding box center [33, 50] width 60 height 15
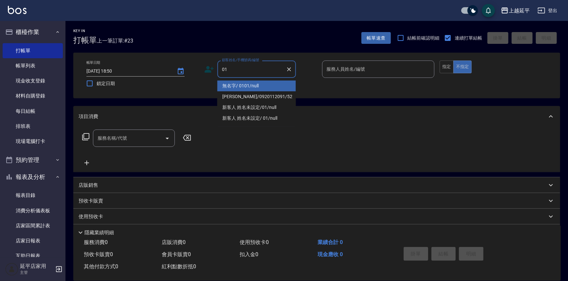
click at [244, 85] on li "無名字/ 0101/null" at bounding box center [256, 86] width 79 height 11
type input "無名字/ 0101/null"
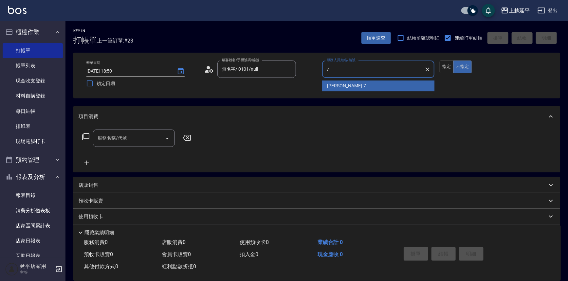
click at [362, 86] on div "[PERSON_NAME] -7" at bounding box center [378, 86] width 113 height 11
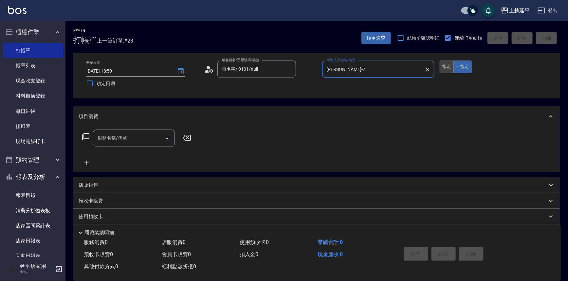
type input "[PERSON_NAME]-7"
click at [442, 69] on button "指定" at bounding box center [447, 67] width 14 height 13
click at [120, 143] on input "服務名稱/代號" at bounding box center [129, 138] width 66 height 11
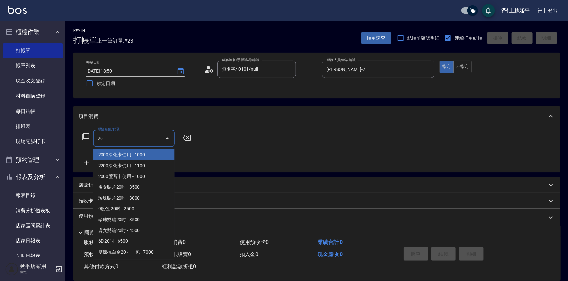
type input "202"
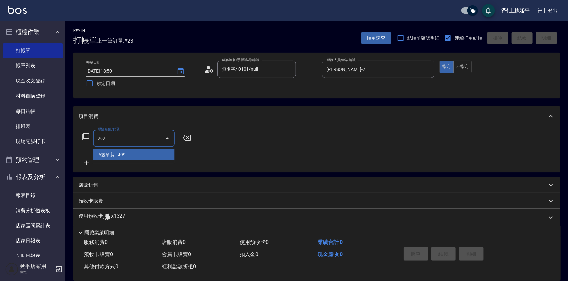
click at [118, 156] on span "A級單剪 - 499" at bounding box center [134, 155] width 82 height 11
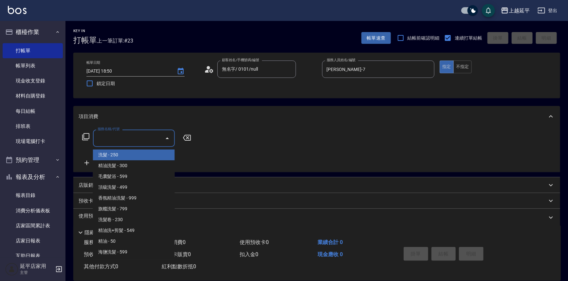
type input "3"
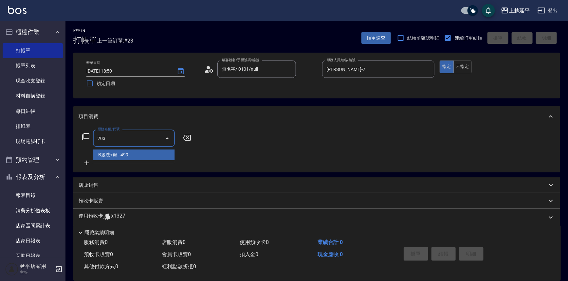
click at [147, 156] on span "B級洗+剪 - 499" at bounding box center [134, 155] width 82 height 11
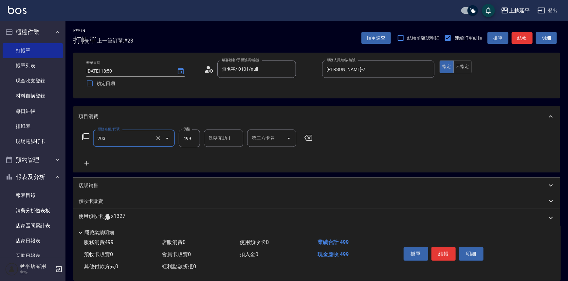
type input "B級洗+剪(203)"
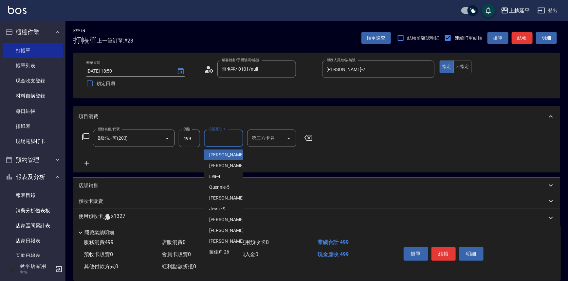
click at [227, 139] on input "洗髮互助-1" at bounding box center [223, 138] width 33 height 11
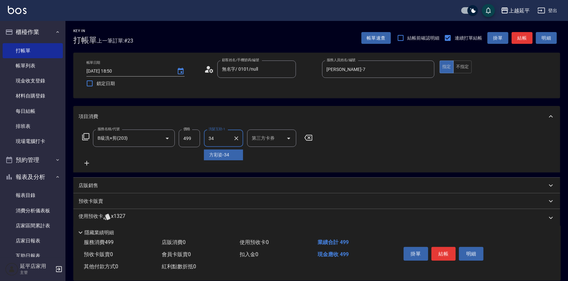
click at [224, 154] on span "[PERSON_NAME]-34" at bounding box center [219, 155] width 20 height 7
type input "[PERSON_NAME]-34"
click at [434, 251] on button "結帳" at bounding box center [444, 254] width 25 height 14
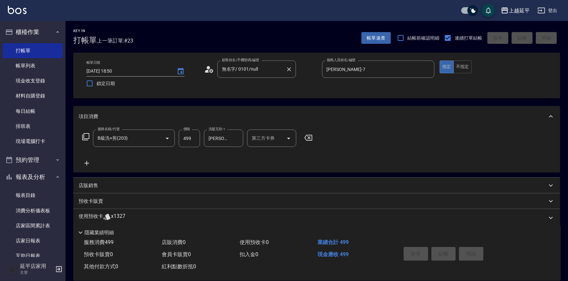
type input "[DATE] 19:03"
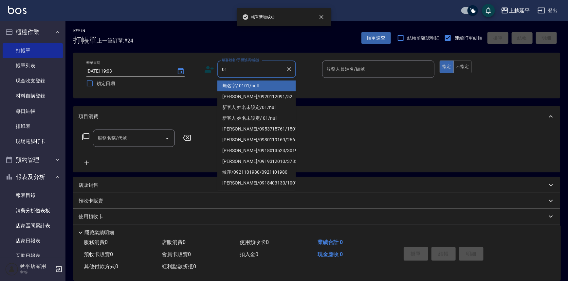
click at [244, 87] on li "無名字/ 0101/null" at bounding box center [256, 86] width 79 height 11
type input "無名字/ 0101/null"
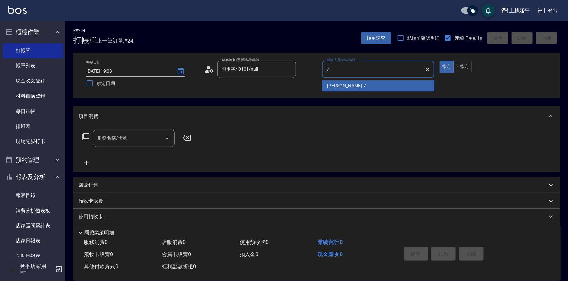
click at [327, 84] on span "[PERSON_NAME] -7" at bounding box center [346, 86] width 39 height 7
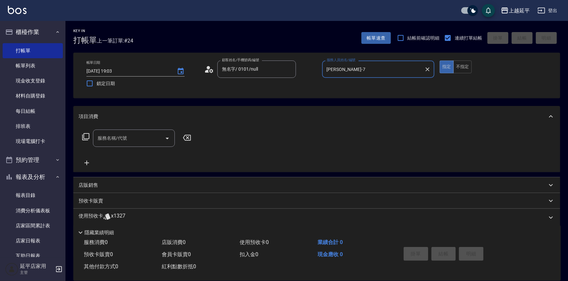
type input "[PERSON_NAME]-7"
click at [85, 138] on icon at bounding box center [86, 137] width 8 height 8
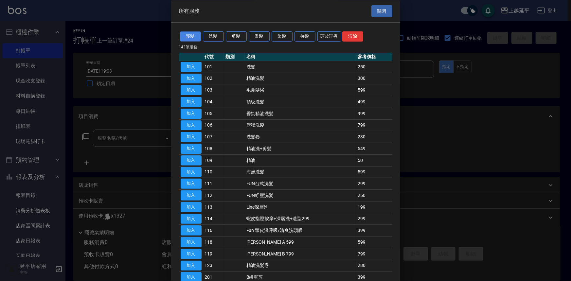
click at [194, 39] on button "護髮" at bounding box center [190, 37] width 21 height 10
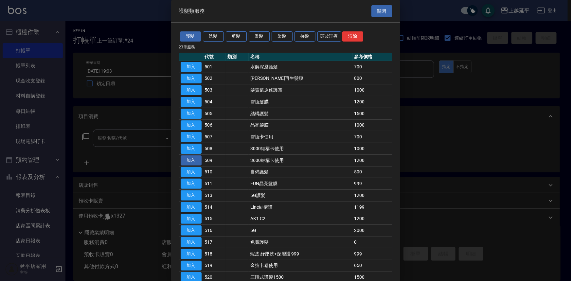
click at [193, 160] on button "加入" at bounding box center [191, 161] width 21 height 10
type input "3600結構卡使用(509)"
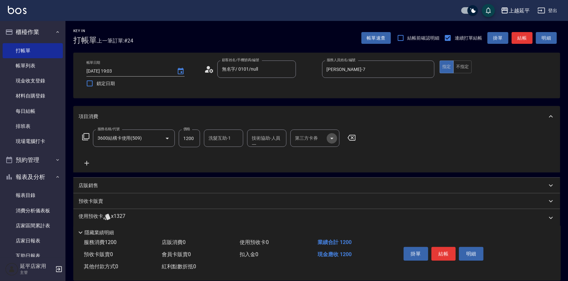
click at [335, 137] on icon "Open" at bounding box center [332, 139] width 8 height 8
click at [320, 156] on span "舊有卡券" at bounding box center [314, 155] width 49 height 11
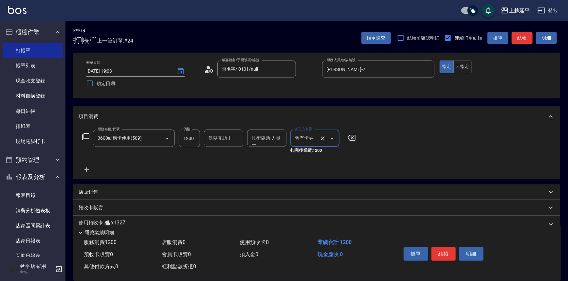
type input "舊有卡券"
click at [89, 172] on icon at bounding box center [87, 170] width 16 height 8
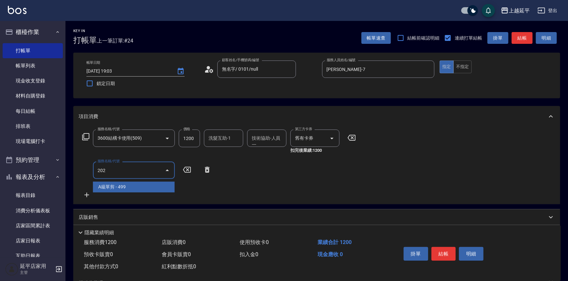
click at [145, 185] on span "A級單剪 - 499" at bounding box center [134, 187] width 82 height 11
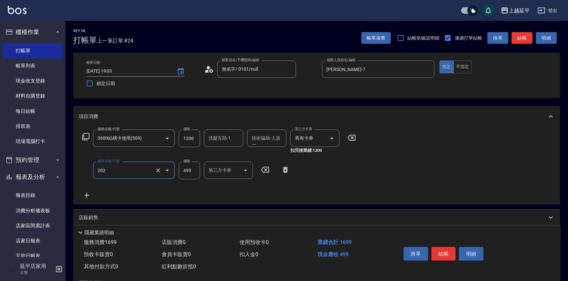
type input "A級單剪(202)"
click at [442, 249] on button "結帳" at bounding box center [444, 254] width 25 height 14
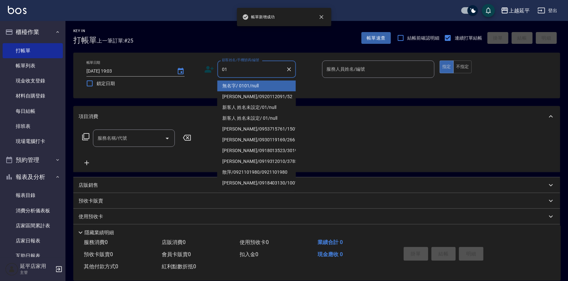
click at [269, 85] on li "無名字/ 0101/null" at bounding box center [256, 86] width 79 height 11
type input "無名字/ 0101/null"
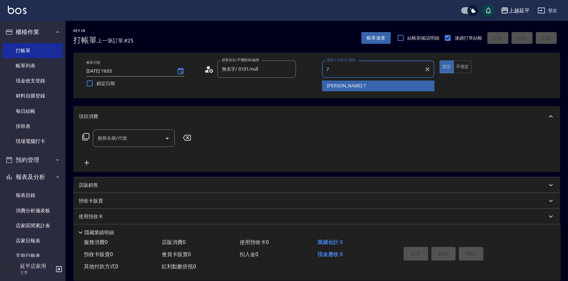
click at [334, 88] on span "[PERSON_NAME] -7" at bounding box center [346, 86] width 39 height 7
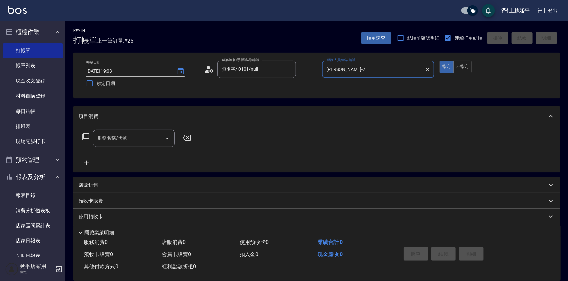
type input "[PERSON_NAME]-7"
click at [133, 141] on input "服務名稱/代號" at bounding box center [129, 138] width 66 height 11
click at [144, 153] on span "A級洗+剪 - 599" at bounding box center [134, 155] width 82 height 11
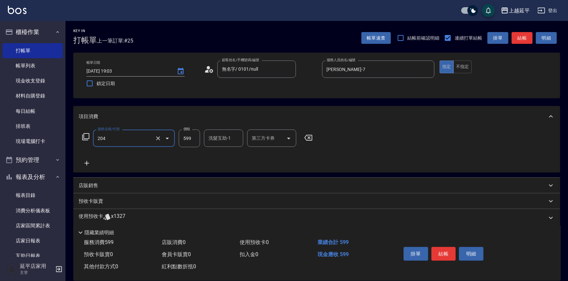
type input "A級洗+剪(204)"
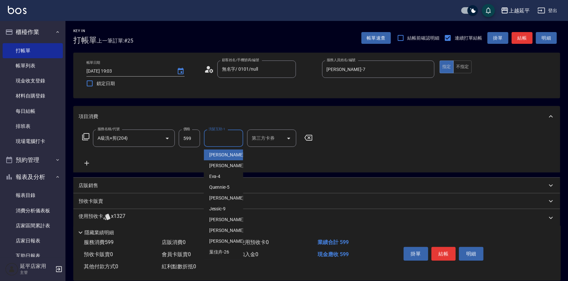
click at [223, 141] on input "洗髮互助-1" at bounding box center [223, 138] width 33 height 11
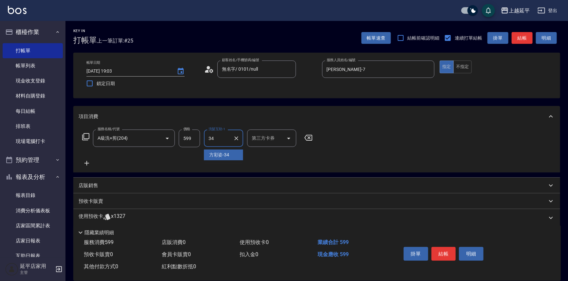
click at [225, 154] on span "[PERSON_NAME]-34" at bounding box center [219, 155] width 20 height 7
type input "[PERSON_NAME]-34"
click at [434, 251] on button "結帳" at bounding box center [444, 254] width 25 height 14
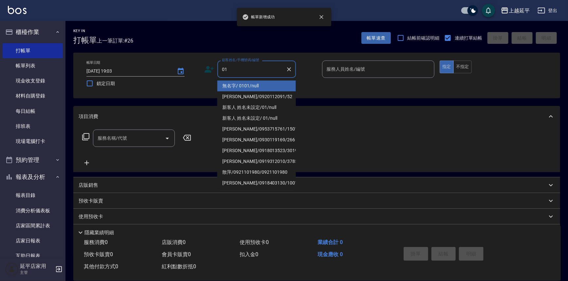
drag, startPoint x: 269, startPoint y: 88, endPoint x: 343, endPoint y: 83, distance: 74.2
click at [269, 88] on li "無名字/ 0101/null" at bounding box center [256, 86] width 79 height 11
type input "無名字/ 0101/null"
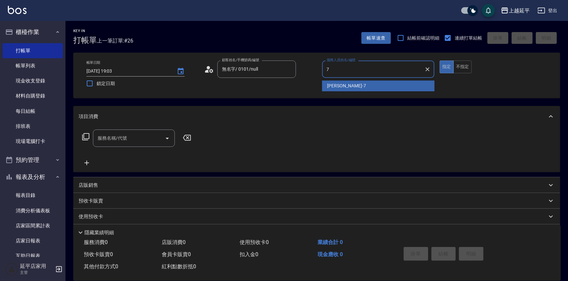
click at [343, 83] on span "[PERSON_NAME] -7" at bounding box center [346, 86] width 39 height 7
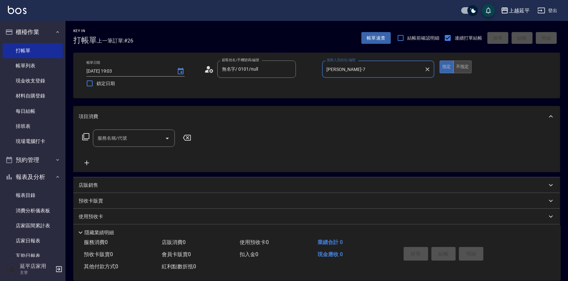
type input "[PERSON_NAME]-7"
click at [461, 65] on button "不指定" at bounding box center [463, 67] width 18 height 13
click at [114, 134] on input "服務名稱/代號" at bounding box center [129, 138] width 66 height 11
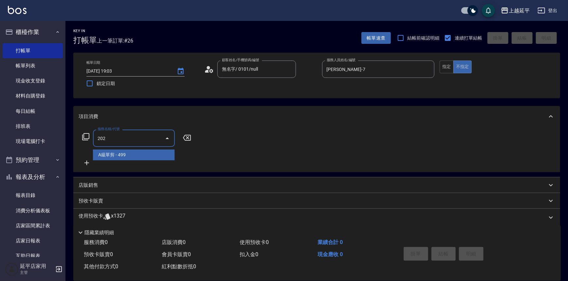
click at [128, 153] on span "A級單剪 - 499" at bounding box center [134, 155] width 82 height 11
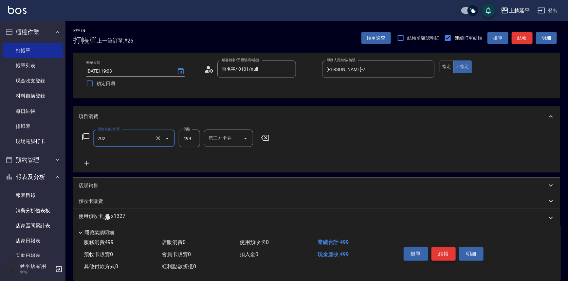
type input "A級單剪(202)"
click at [441, 254] on button "結帳" at bounding box center [444, 254] width 25 height 14
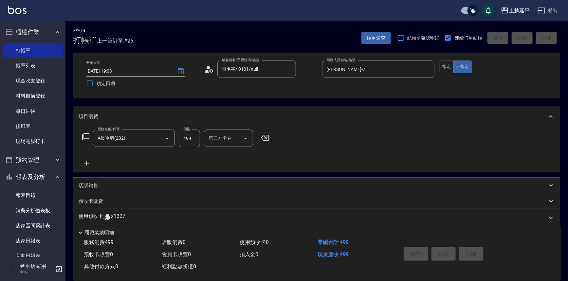
type input "[DATE] 19:04"
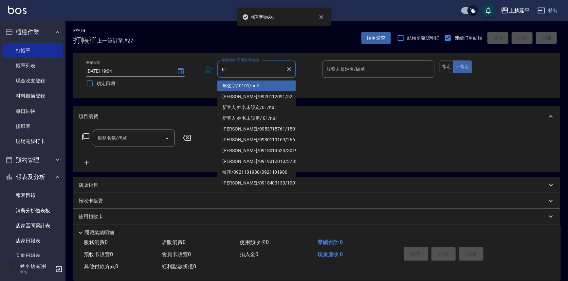
click at [251, 83] on li "無名字/ 0101/null" at bounding box center [256, 86] width 79 height 11
type input "無名字/ 0101/null"
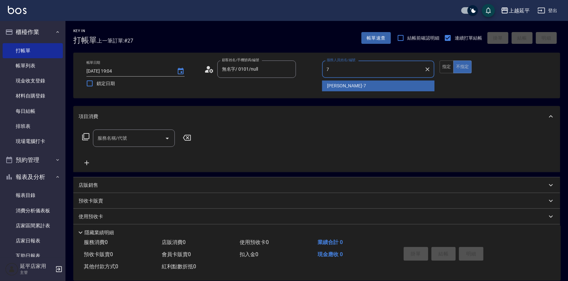
drag, startPoint x: 326, startPoint y: 84, endPoint x: 197, endPoint y: 129, distance: 136.2
click at [168, 134] on body "上越延平 登出 櫃檯作業 打帳單 帳單列表 現金收支登錄 材料自購登錄 每日結帳 排班表 現場電腦打卡 預約管理 預約管理 單日預約紀錄 單週預約紀錄 報表及…" at bounding box center [284, 159] width 568 height 318
click at [344, 83] on span "[PERSON_NAME] -7" at bounding box center [346, 86] width 39 height 7
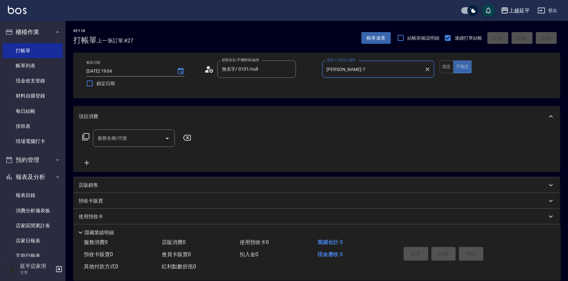
click at [167, 140] on icon "Open" at bounding box center [167, 139] width 8 height 8
type input "[PERSON_NAME]-7"
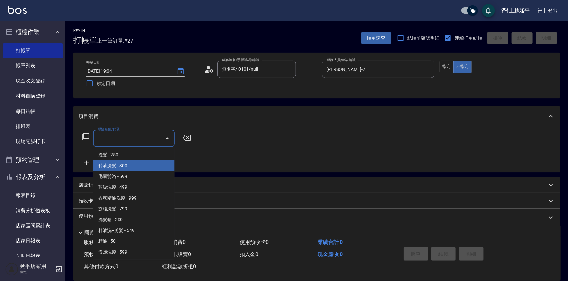
click at [164, 164] on span "精油洗髮 - 300" at bounding box center [134, 165] width 82 height 11
type input "精油洗髮(102)"
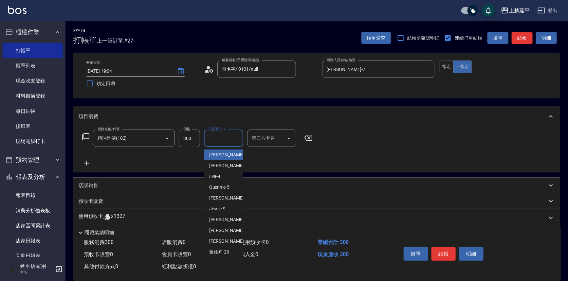
click at [222, 139] on input "洗髮互助-1" at bounding box center [223, 138] width 33 height 11
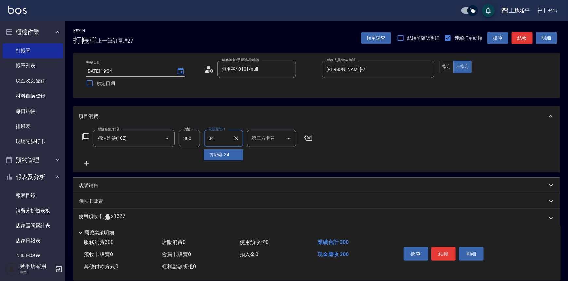
click at [229, 152] on span "[PERSON_NAME]-34" at bounding box center [219, 155] width 20 height 7
type input "[PERSON_NAME]-34"
click at [444, 251] on button "結帳" at bounding box center [444, 254] width 25 height 14
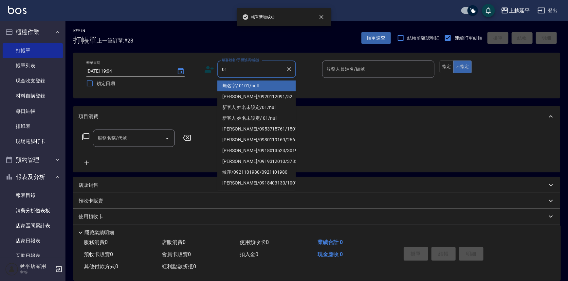
click at [271, 84] on li "無名字/ 0101/null" at bounding box center [256, 86] width 79 height 11
type input "無名字/ 0101/null"
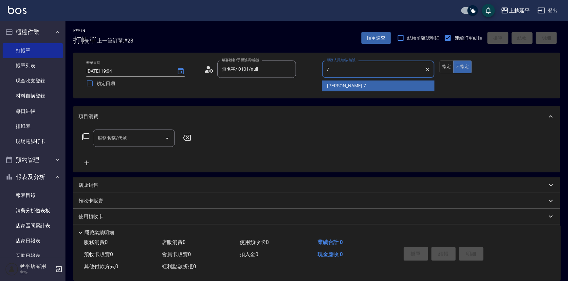
click at [338, 87] on span "[PERSON_NAME] -7" at bounding box center [346, 86] width 39 height 7
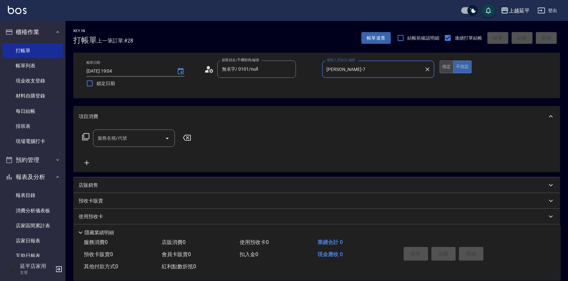
type input "[PERSON_NAME]-7"
click at [446, 65] on button "指定" at bounding box center [447, 67] width 14 height 13
click at [167, 137] on icon "Open" at bounding box center [167, 139] width 8 height 8
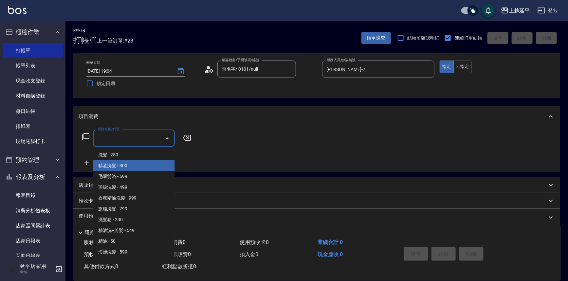
click at [134, 165] on span "精油洗髮 - 300" at bounding box center [134, 165] width 82 height 11
type input "精油洗髮(102)"
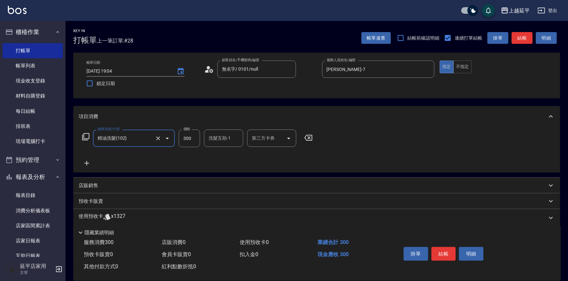
click at [192, 140] on input "300" at bounding box center [189, 139] width 21 height 18
type input "649"
click at [233, 142] on input "洗髮互助-1" at bounding box center [223, 138] width 33 height 11
click at [233, 156] on div "[PERSON_NAME]-34" at bounding box center [223, 155] width 39 height 11
type input "[PERSON_NAME]-34"
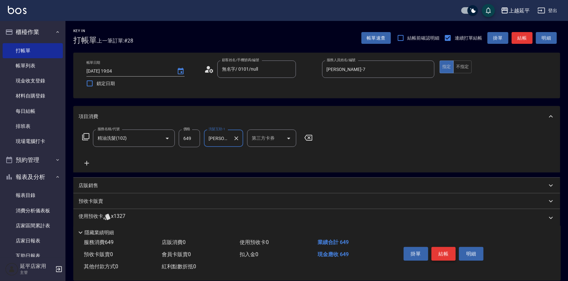
click at [442, 251] on button "結帳" at bounding box center [444, 254] width 25 height 14
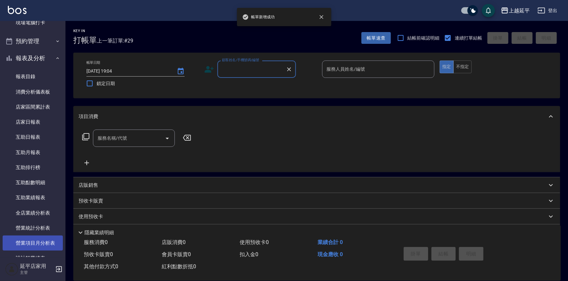
scroll to position [238, 0]
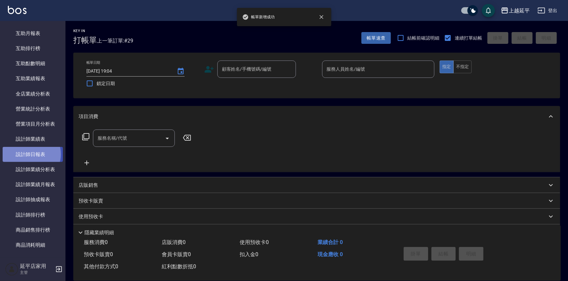
click at [31, 154] on link "設計師日報表" at bounding box center [33, 154] width 60 height 15
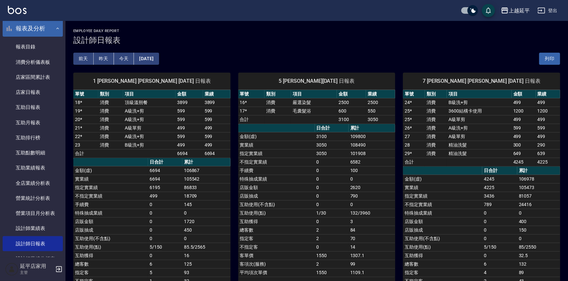
drag, startPoint x: 41, startPoint y: 77, endPoint x: 44, endPoint y: 68, distance: 9.0
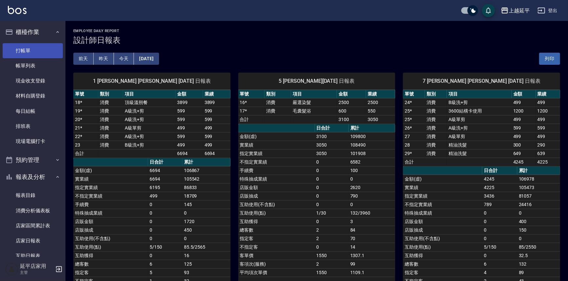
click at [30, 49] on link "打帳單" at bounding box center [33, 50] width 60 height 15
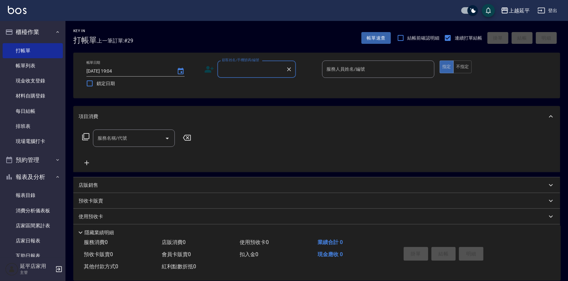
click at [234, 64] on input "顧客姓名/手機號碼/編號" at bounding box center [251, 69] width 63 height 11
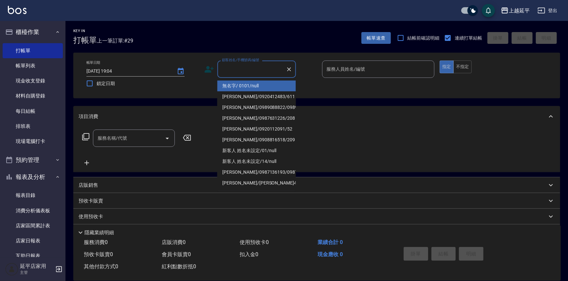
click at [240, 85] on li "無名字/ 0101/null" at bounding box center [256, 86] width 79 height 11
type input "無名字/ 0101/null"
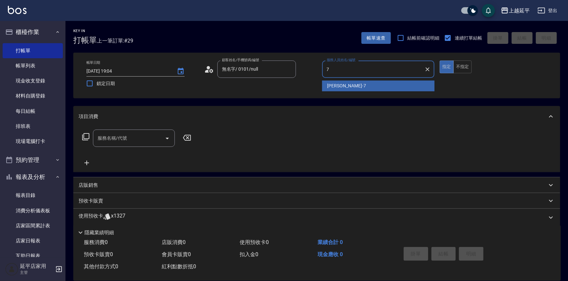
click at [330, 83] on span "[PERSON_NAME] -7" at bounding box center [346, 86] width 39 height 7
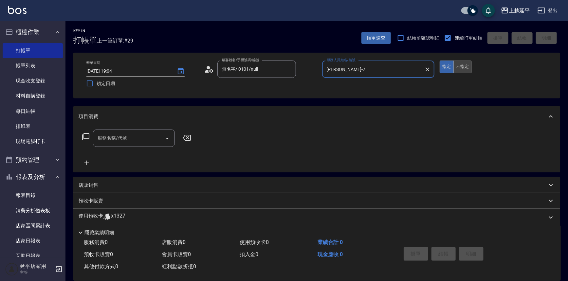
type input "[PERSON_NAME]-7"
drag, startPoint x: 460, startPoint y: 65, endPoint x: 442, endPoint y: 75, distance: 20.8
click at [460, 65] on button "不指定" at bounding box center [463, 67] width 18 height 13
click at [124, 145] on div "服務名稱/代號" at bounding box center [134, 138] width 82 height 17
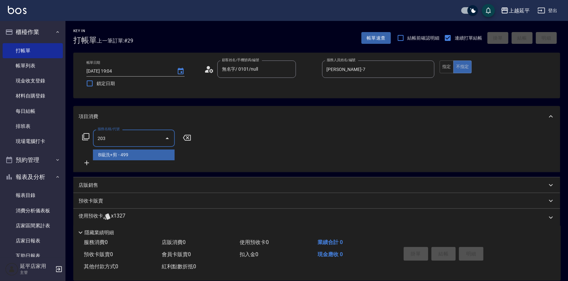
click at [131, 155] on span "B級洗+剪 - 499" at bounding box center [134, 155] width 82 height 11
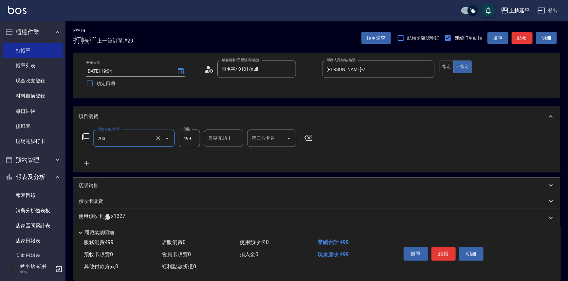
type input "B級洗+剪(203)"
click at [226, 137] on input "洗髮互助-1" at bounding box center [223, 138] width 33 height 11
click at [229, 157] on div "丞宗 -29" at bounding box center [223, 155] width 39 height 11
type input "丞宗-29"
click at [444, 253] on button "結帳" at bounding box center [444, 254] width 25 height 14
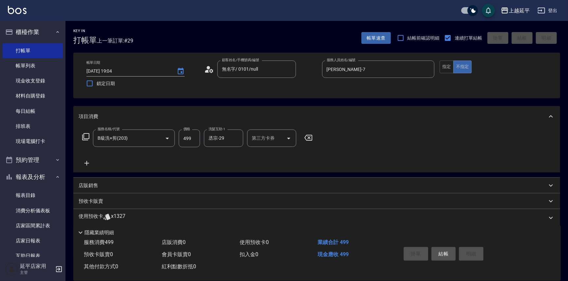
type input "[DATE] 19:23"
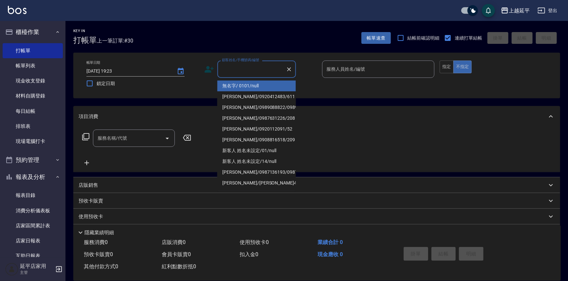
click at [238, 66] on input "顧客姓名/手機號碼/編號" at bounding box center [251, 69] width 63 height 11
click at [242, 86] on li "無名字/ 0101/null" at bounding box center [256, 86] width 79 height 11
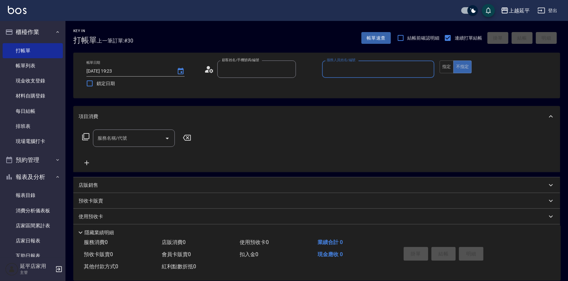
type input "無名字/ 0101/null"
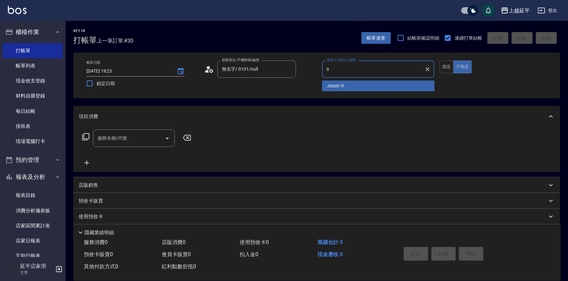
drag, startPoint x: 370, startPoint y: 84, endPoint x: 412, endPoint y: 75, distance: 42.7
click at [371, 84] on div "Jessic -9" at bounding box center [378, 86] width 113 height 11
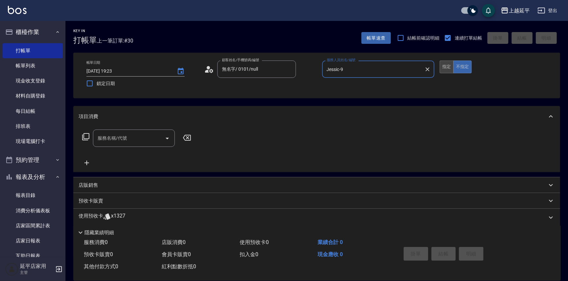
type input "Jessic-9"
click at [447, 65] on button "指定" at bounding box center [447, 67] width 14 height 13
click at [167, 137] on icon "Open" at bounding box center [167, 139] width 8 height 8
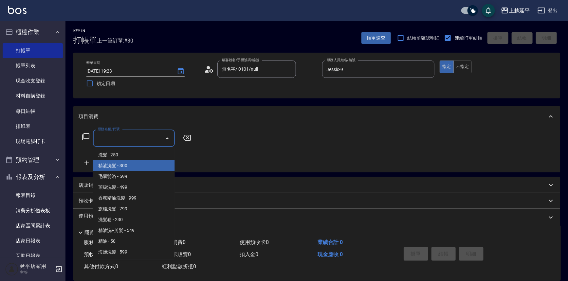
click at [149, 165] on span "精油洗髮 - 300" at bounding box center [134, 165] width 82 height 11
type input "精油洗髮(102)"
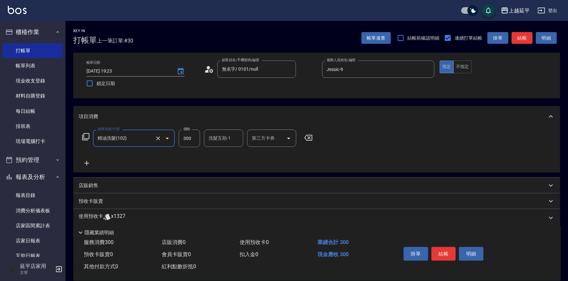
click at [214, 144] on div "洗髮互助-1" at bounding box center [223, 138] width 39 height 17
click at [229, 152] on div "[PERSON_NAME]-34" at bounding box center [223, 155] width 39 height 11
type input "[PERSON_NAME]-34"
click at [435, 252] on button "結帳" at bounding box center [444, 254] width 25 height 14
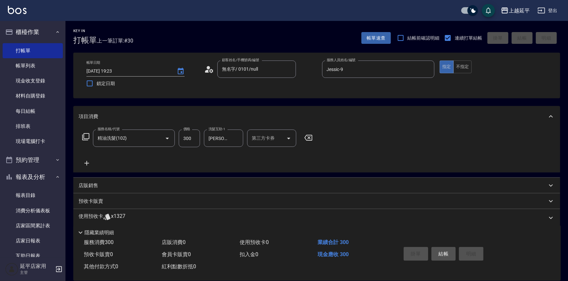
type input "[DATE] 19:24"
